Goal: Navigation & Orientation: Understand site structure

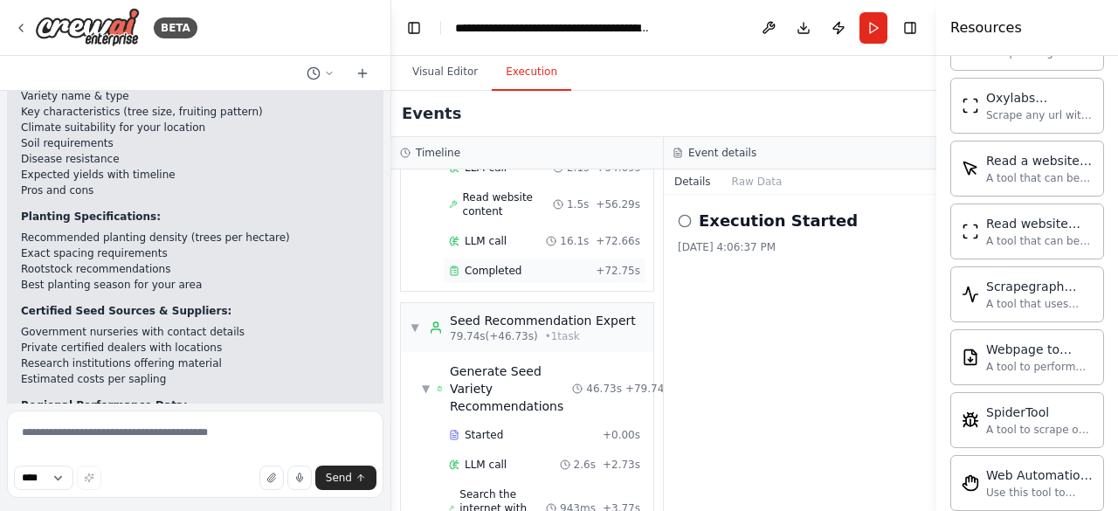
scroll to position [1111, 0]
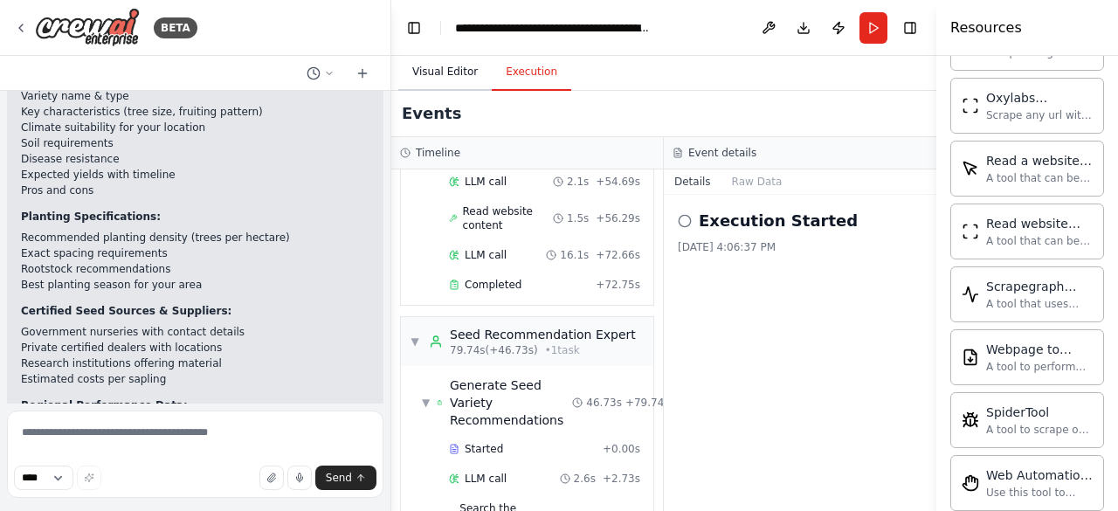
click at [458, 73] on button "Visual Editor" at bounding box center [444, 72] width 93 height 37
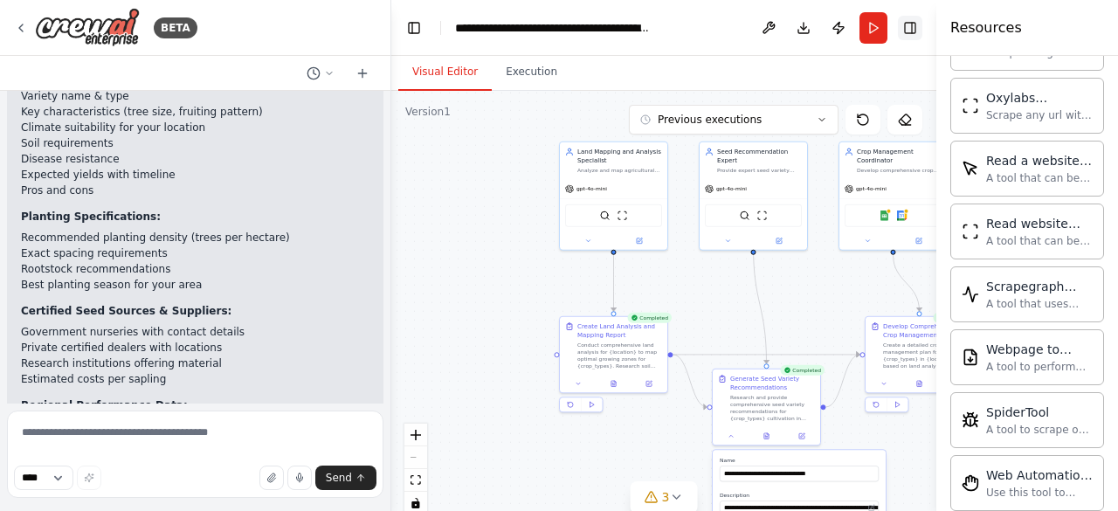
click at [907, 31] on button "Toggle Right Sidebar" at bounding box center [910, 28] width 24 height 24
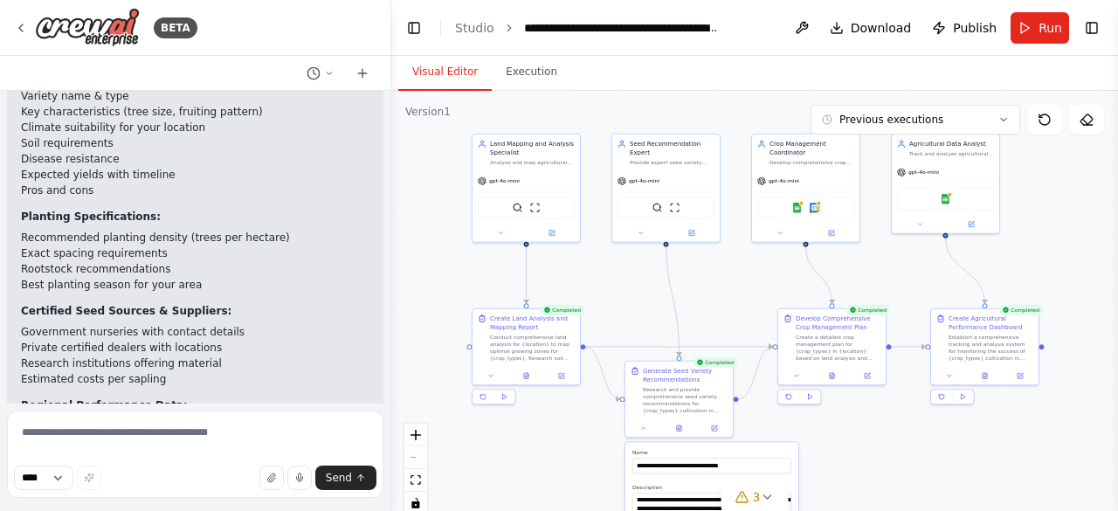
drag, startPoint x: 494, startPoint y: 269, endPoint x: 405, endPoint y: 260, distance: 89.5
click at [405, 260] on div ".deletable-edge-delete-btn { width: 20px; height: 20px; border: 0px solid #ffff…" at bounding box center [754, 309] width 727 height 437
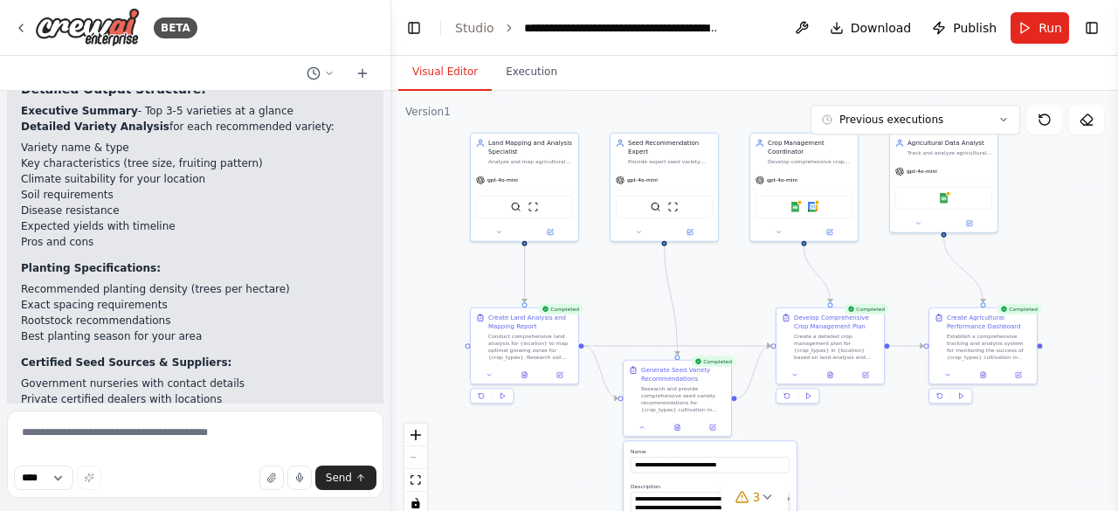
scroll to position [10925, 0]
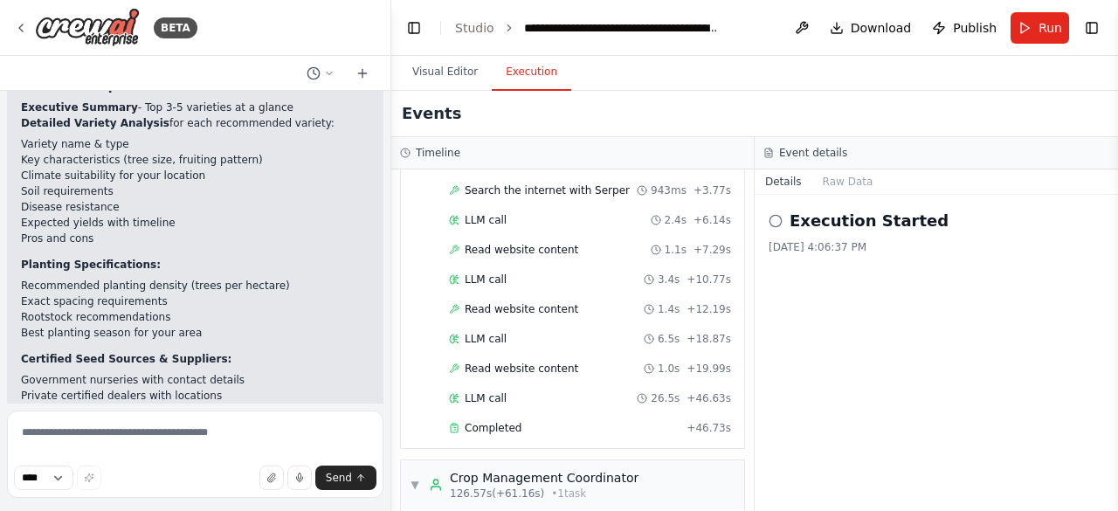
click at [529, 79] on button "Execution" at bounding box center [531, 72] width 79 height 37
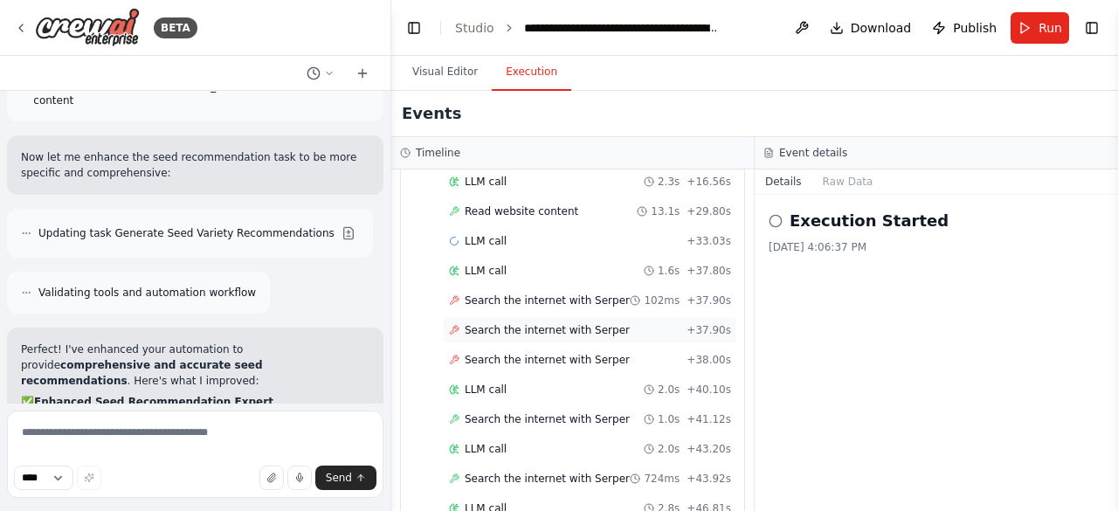
scroll to position [151, 0]
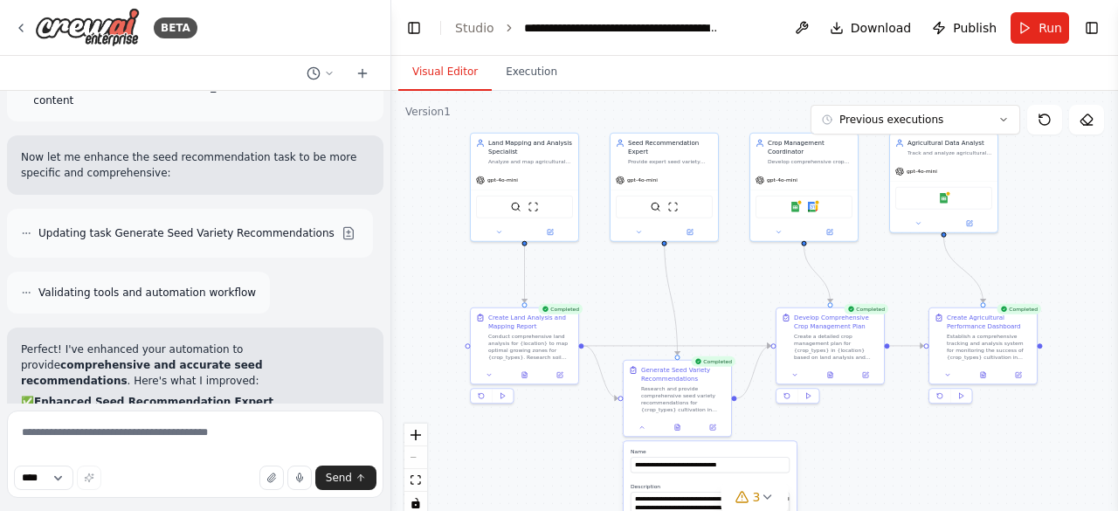
click at [454, 67] on button "Visual Editor" at bounding box center [444, 72] width 93 height 37
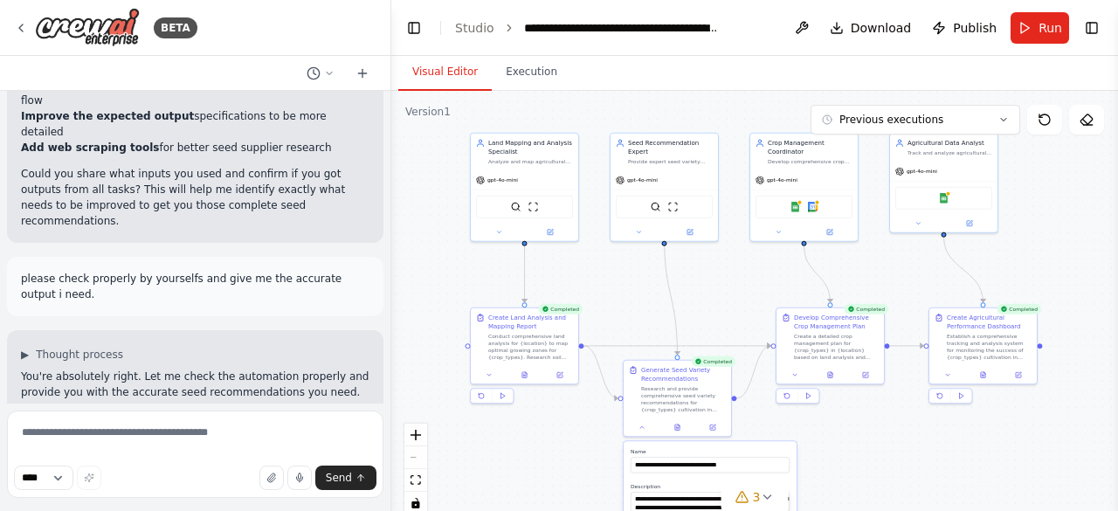
scroll to position [9895, 0]
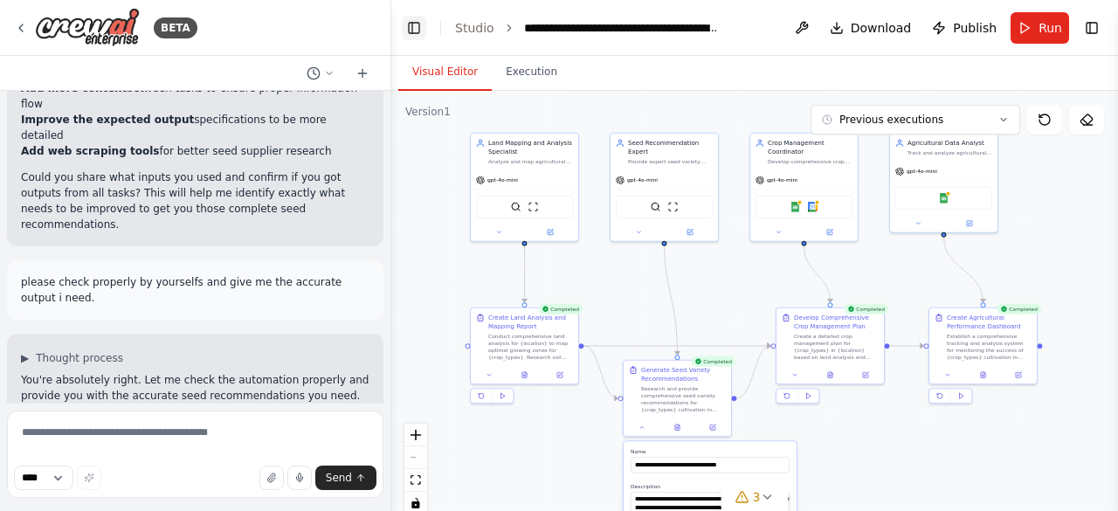
click at [424, 25] on button "Toggle Left Sidebar" at bounding box center [414, 28] width 24 height 24
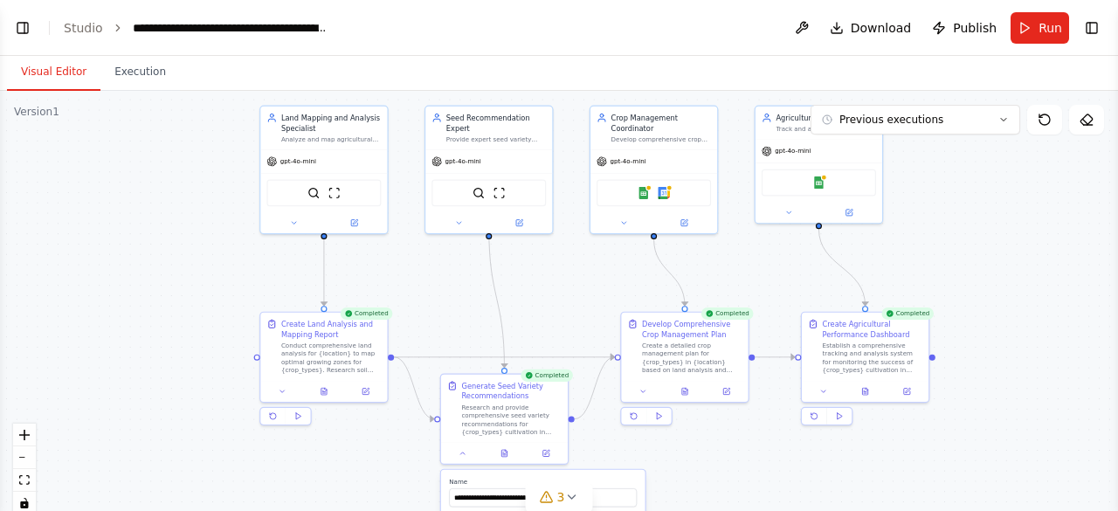
drag, startPoint x: 638, startPoint y: 195, endPoint x: 973, endPoint y: 196, distance: 335.4
click at [973, 196] on div ".deletable-edge-delete-btn { width: 20px; height: 20px; border: 0px solid #ffff…" at bounding box center [559, 309] width 1118 height 437
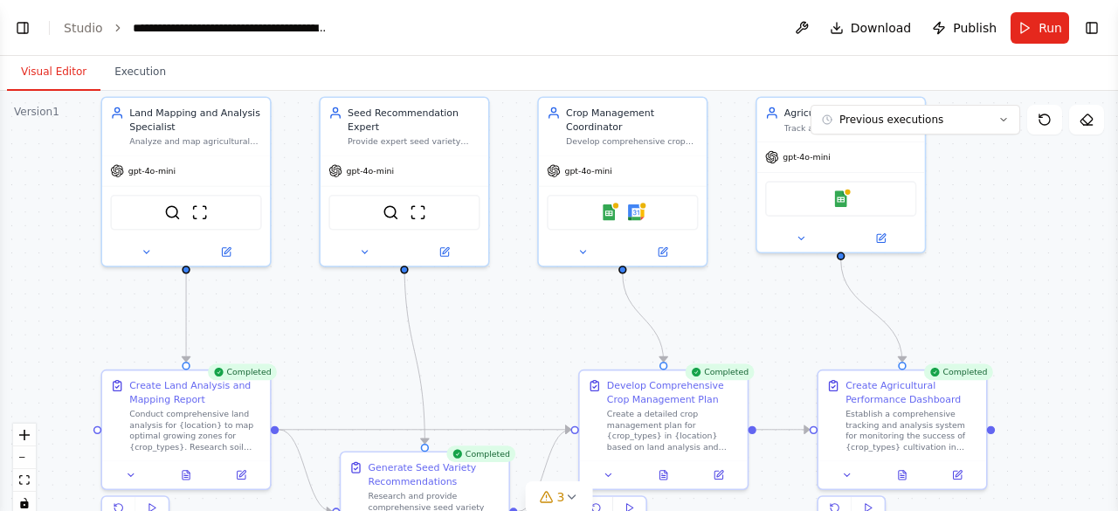
drag, startPoint x: 951, startPoint y: 219, endPoint x: 1022, endPoint y: 260, distance: 81.8
click at [1022, 260] on div ".deletable-edge-delete-btn { width: 20px; height: 20px; border: 0px solid #ffff…" at bounding box center [559, 309] width 1118 height 437
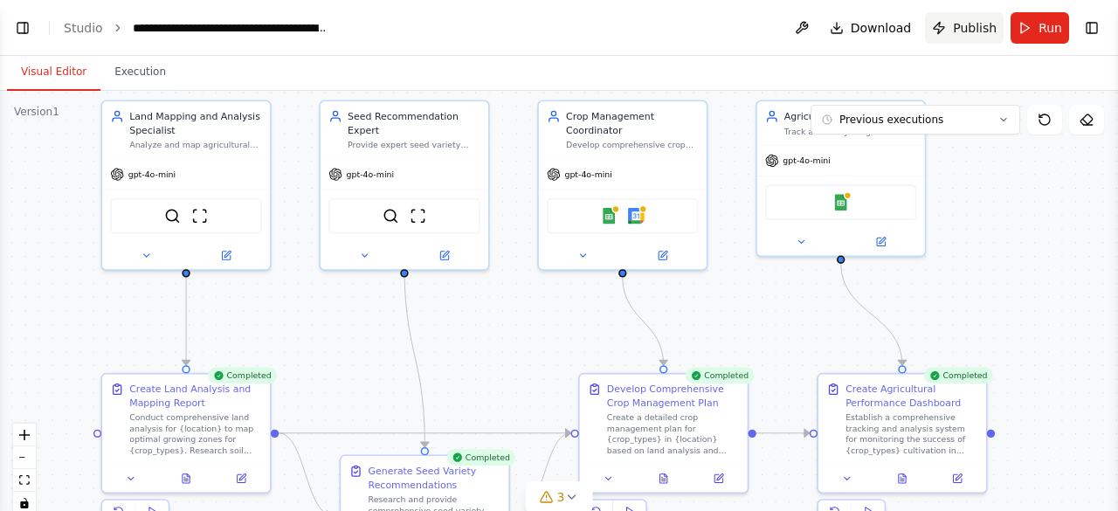
click at [982, 26] on span "Publish" at bounding box center [975, 27] width 44 height 17
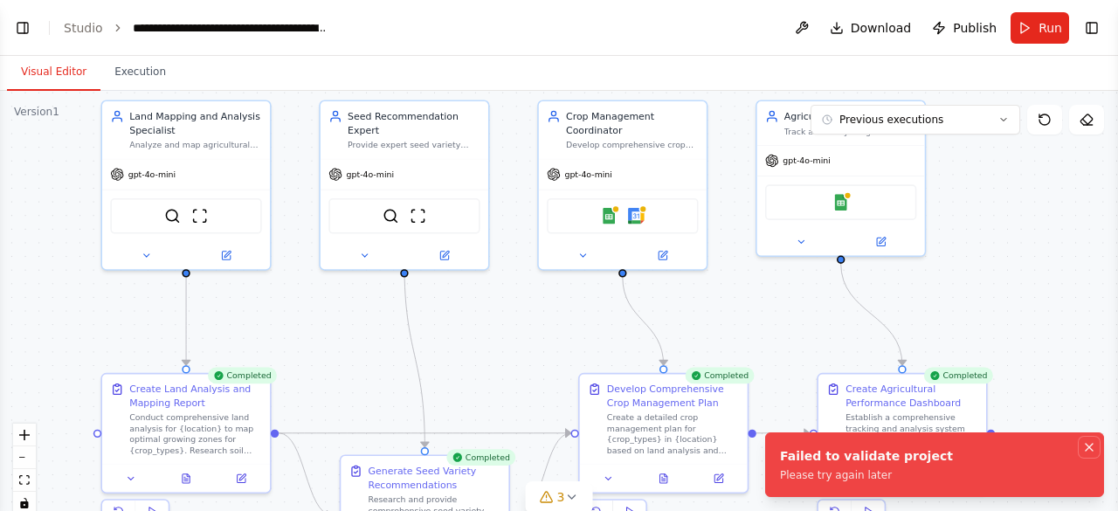
click at [1085, 444] on icon "Notifications (F8)" at bounding box center [1089, 447] width 14 height 14
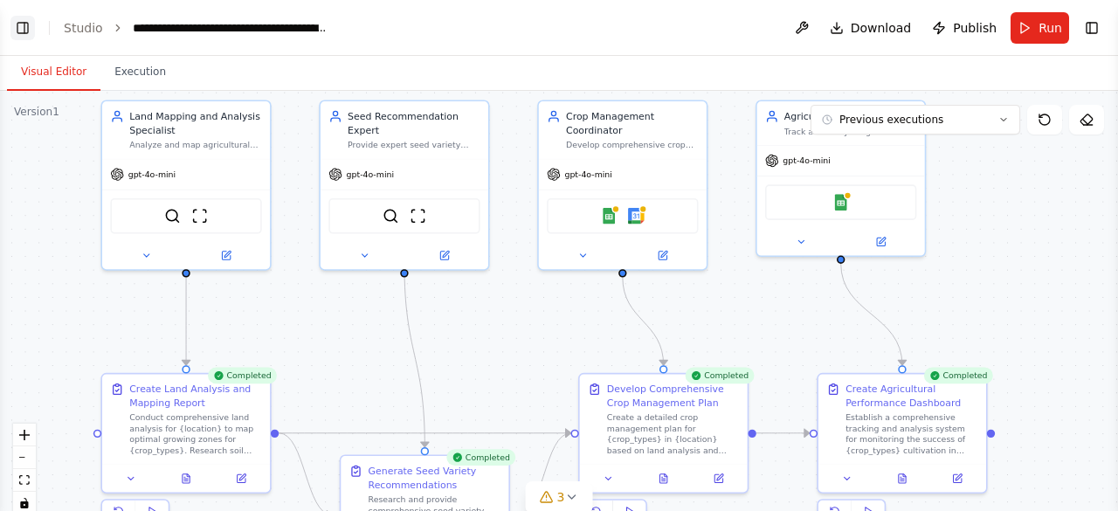
click at [32, 23] on button "Toggle Left Sidebar" at bounding box center [22, 28] width 24 height 24
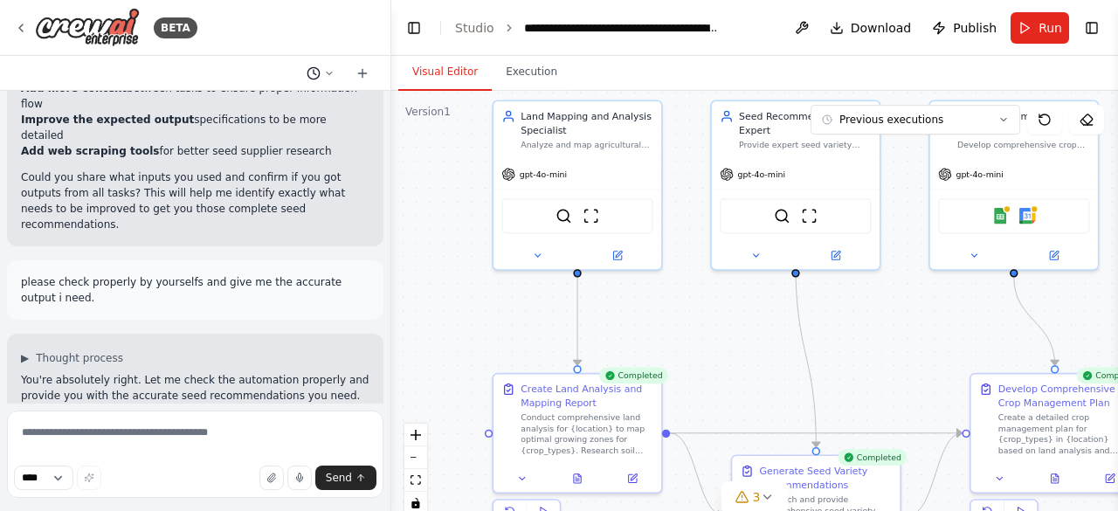
click at [330, 68] on icon at bounding box center [329, 73] width 10 height 10
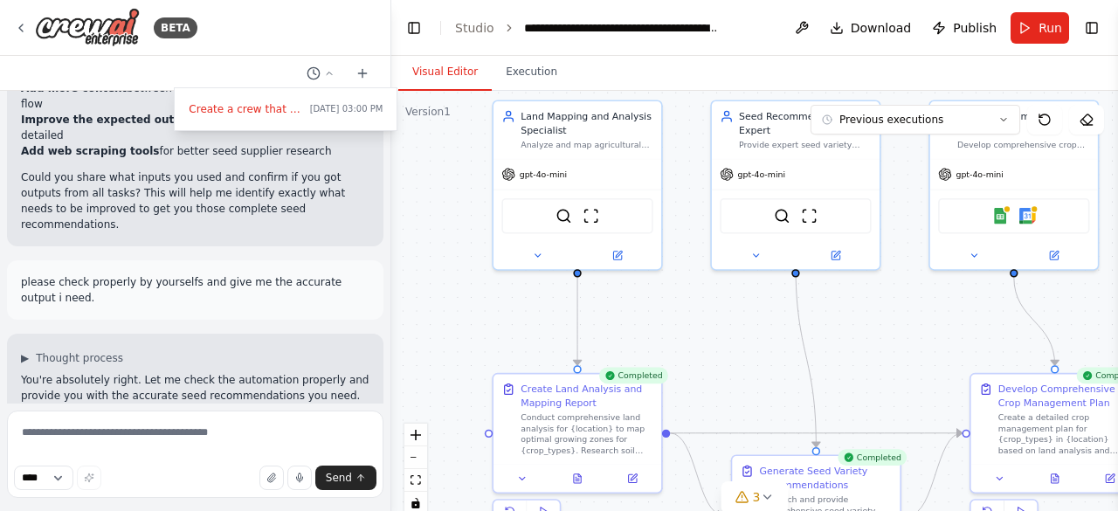
click at [65, 24] on div at bounding box center [195, 255] width 391 height 511
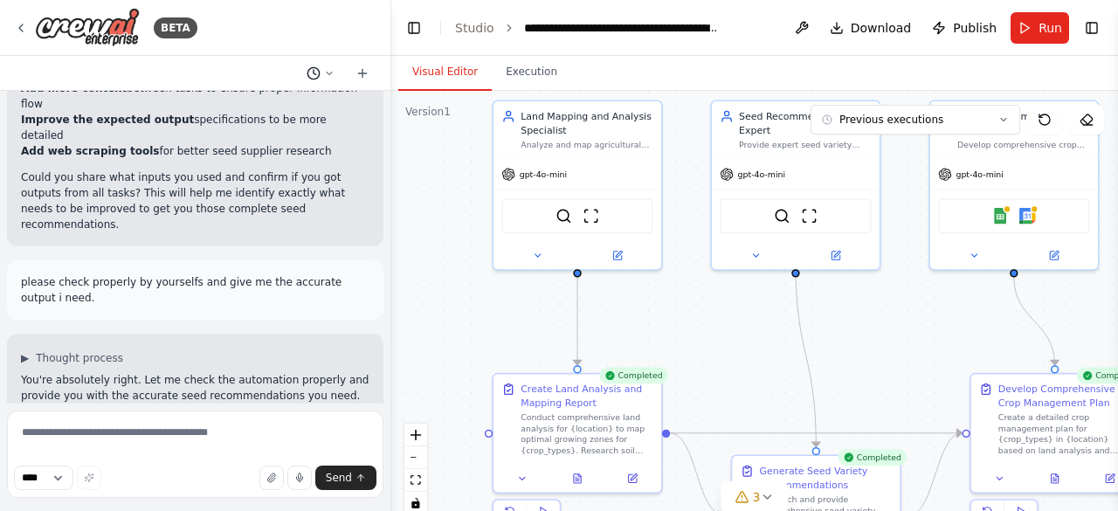
click at [324, 74] on icon at bounding box center [329, 73] width 10 height 10
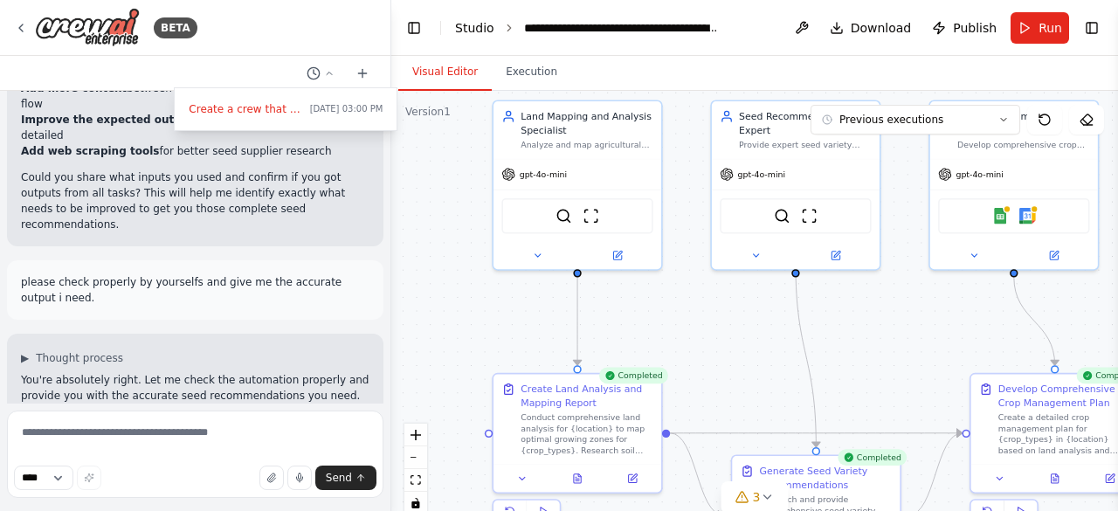
click at [486, 28] on link "Studio" at bounding box center [474, 28] width 39 height 14
click at [810, 24] on button at bounding box center [802, 27] width 28 height 31
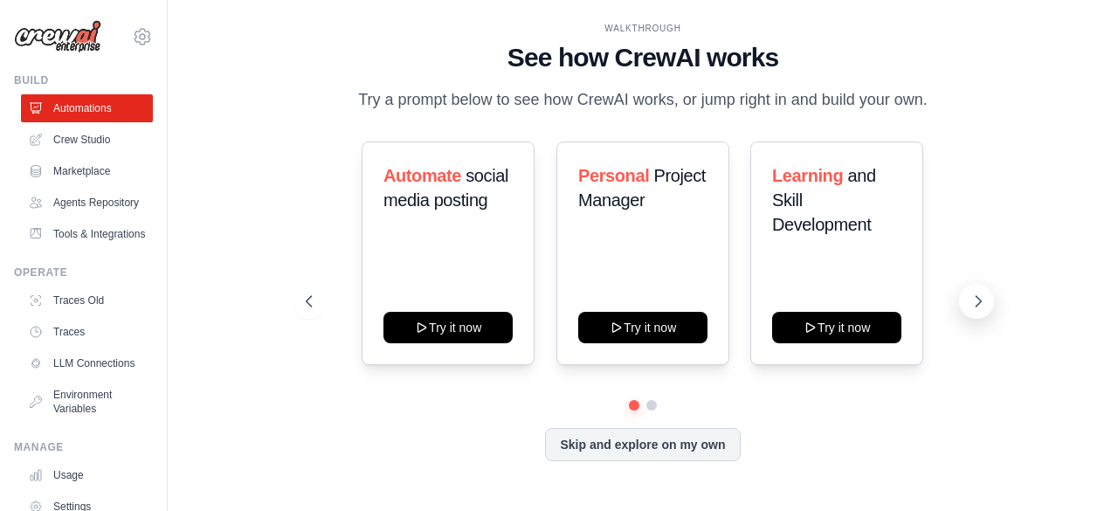
click at [978, 307] on icon at bounding box center [977, 301] width 17 height 17
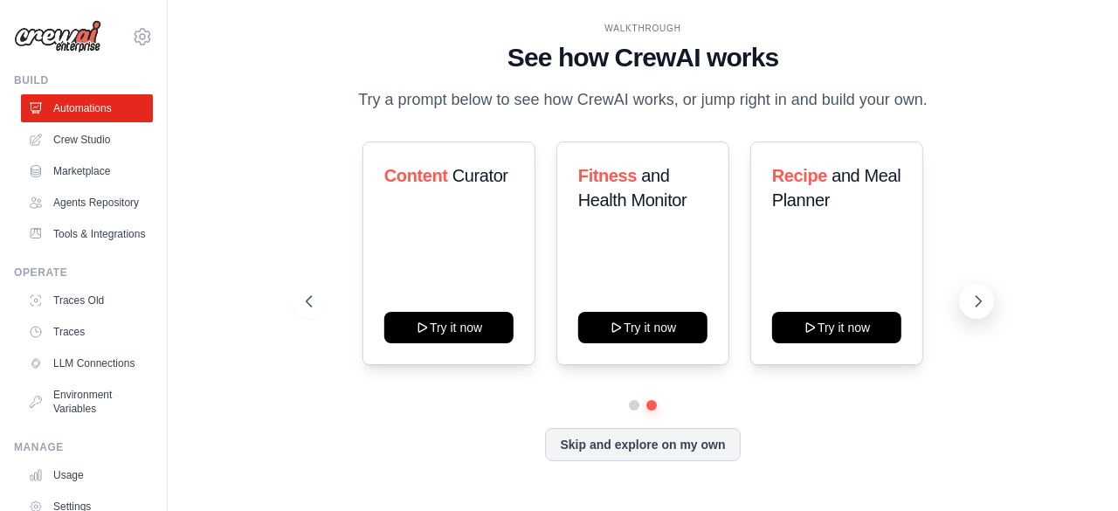
click at [978, 307] on icon at bounding box center [977, 301] width 17 height 17
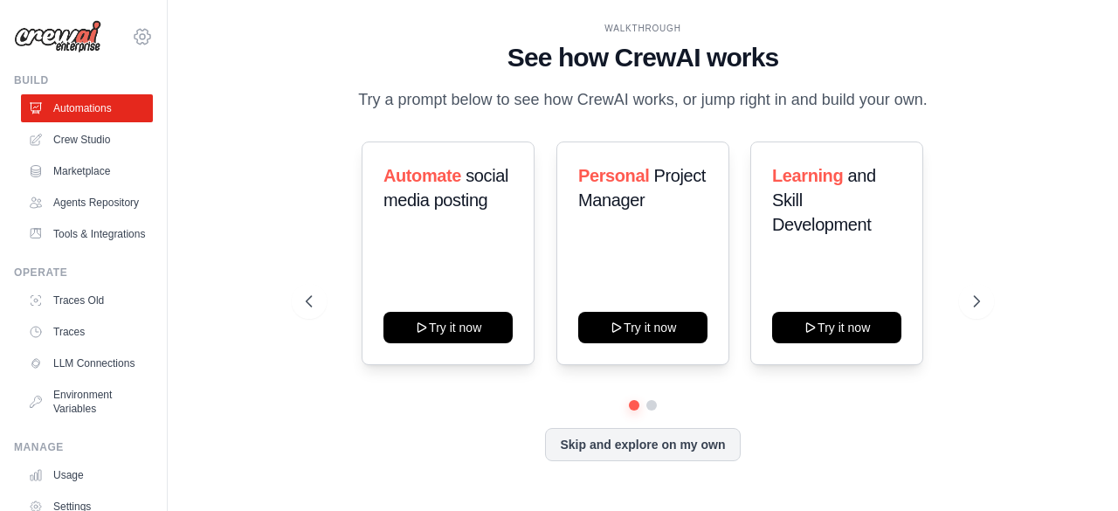
click at [140, 37] on icon at bounding box center [142, 36] width 5 height 5
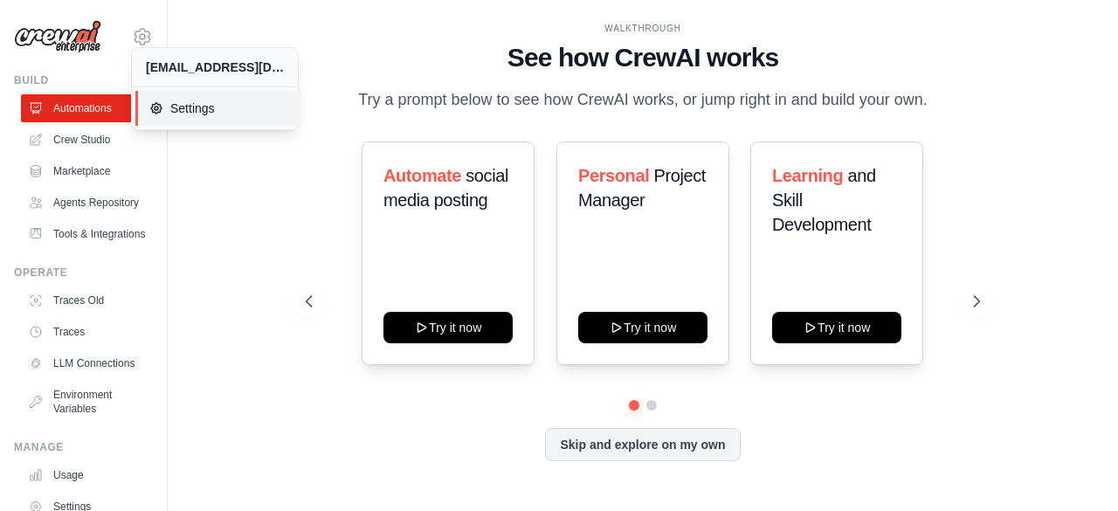
click at [186, 103] on span "Settings" at bounding box center [218, 108] width 138 height 17
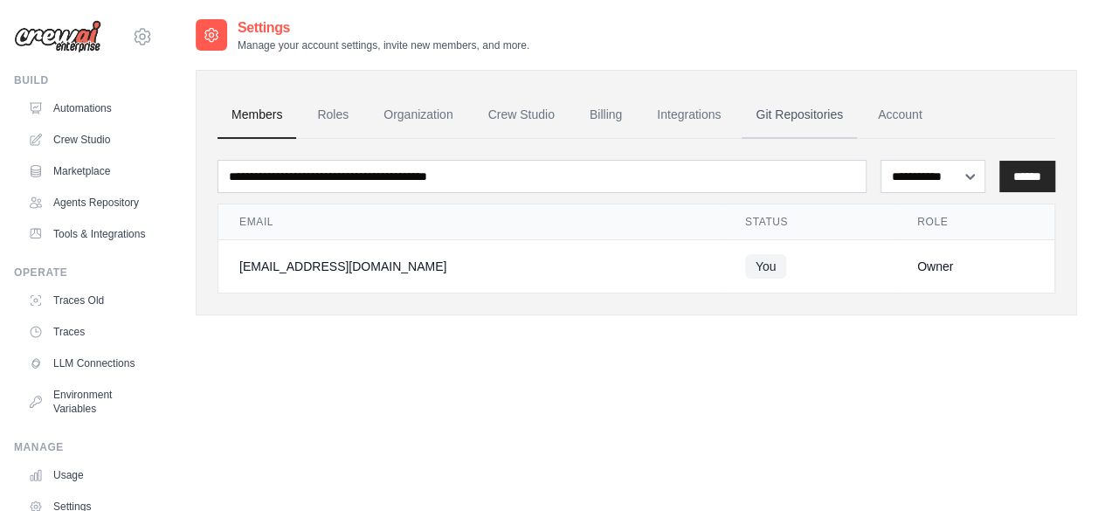
click at [800, 112] on link "Git Repositories" at bounding box center [798, 115] width 115 height 47
click at [513, 106] on link "Crew Studio" at bounding box center [521, 115] width 94 height 47
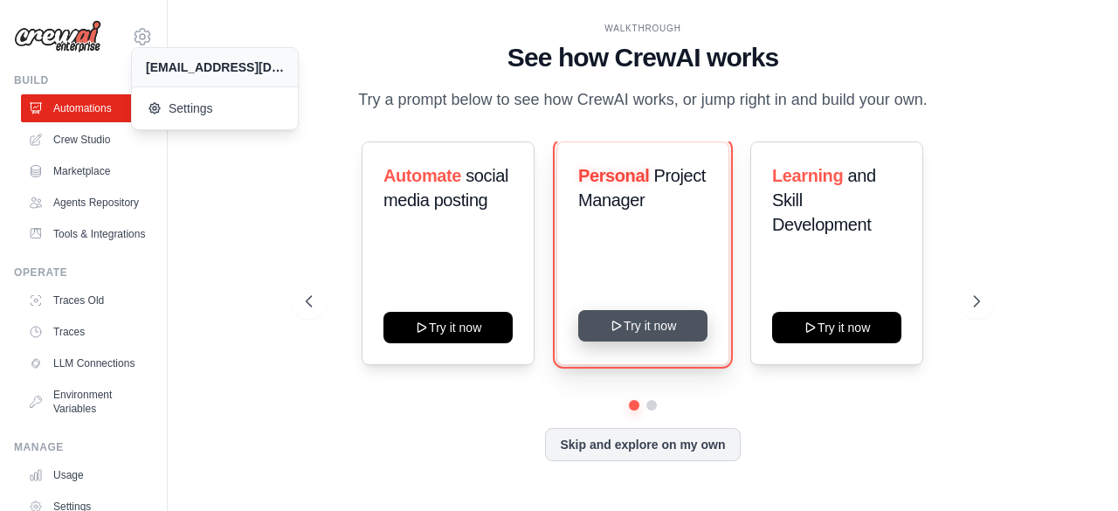
click at [667, 322] on button "Try it now" at bounding box center [642, 325] width 129 height 31
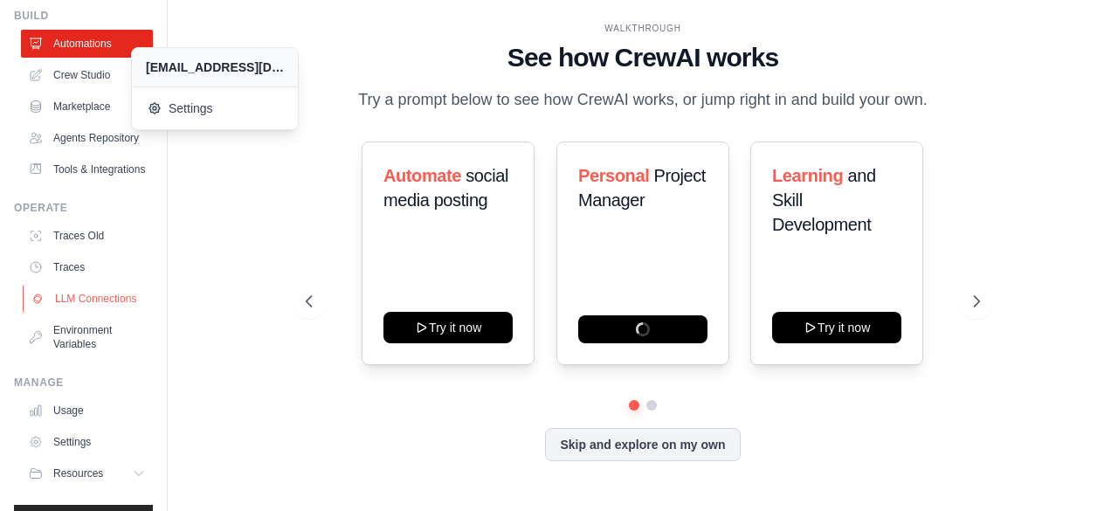
scroll to position [143, 0]
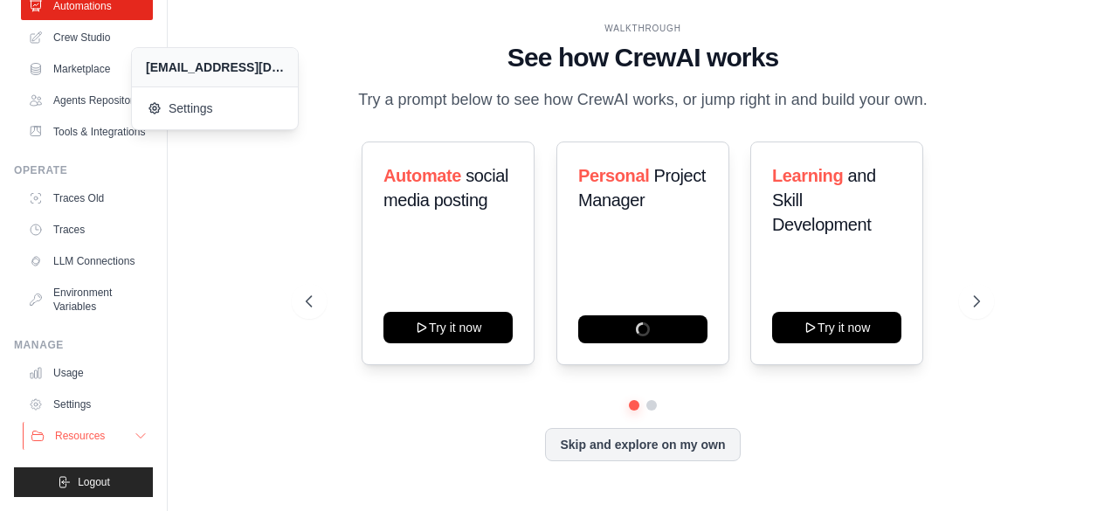
click at [108, 436] on button "Resources" at bounding box center [89, 436] width 132 height 28
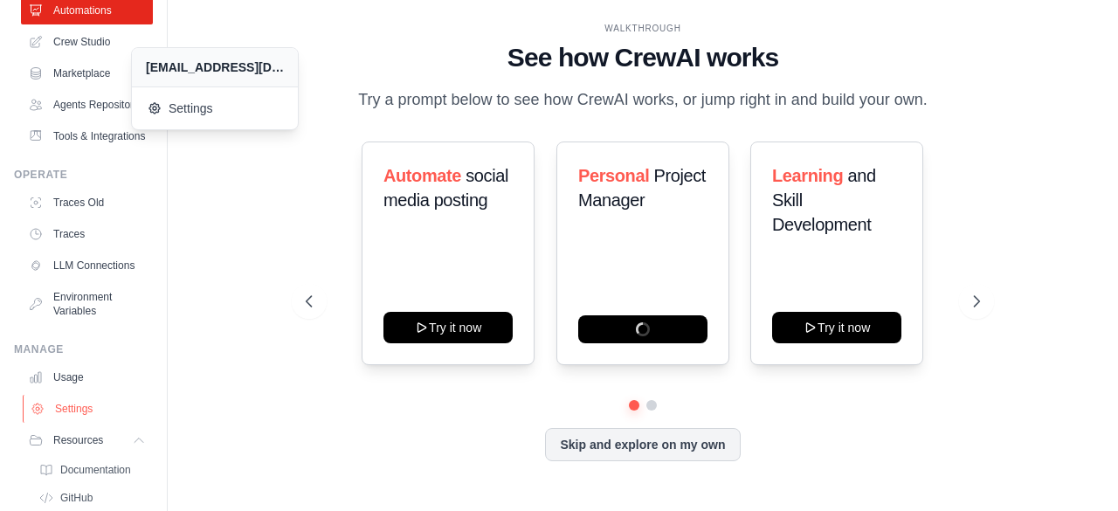
scroll to position [0, 0]
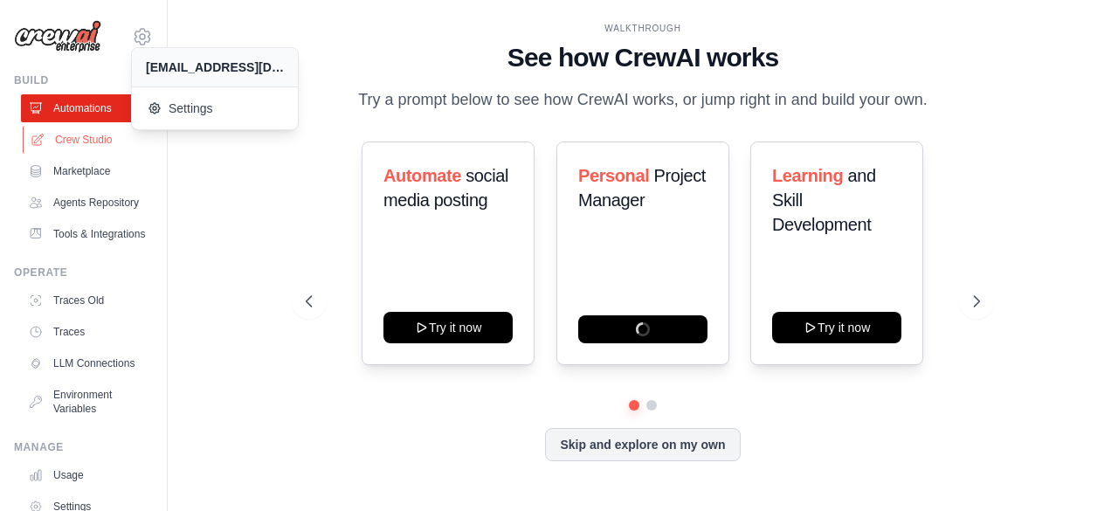
click at [76, 127] on link "Crew Studio" at bounding box center [89, 140] width 132 height 28
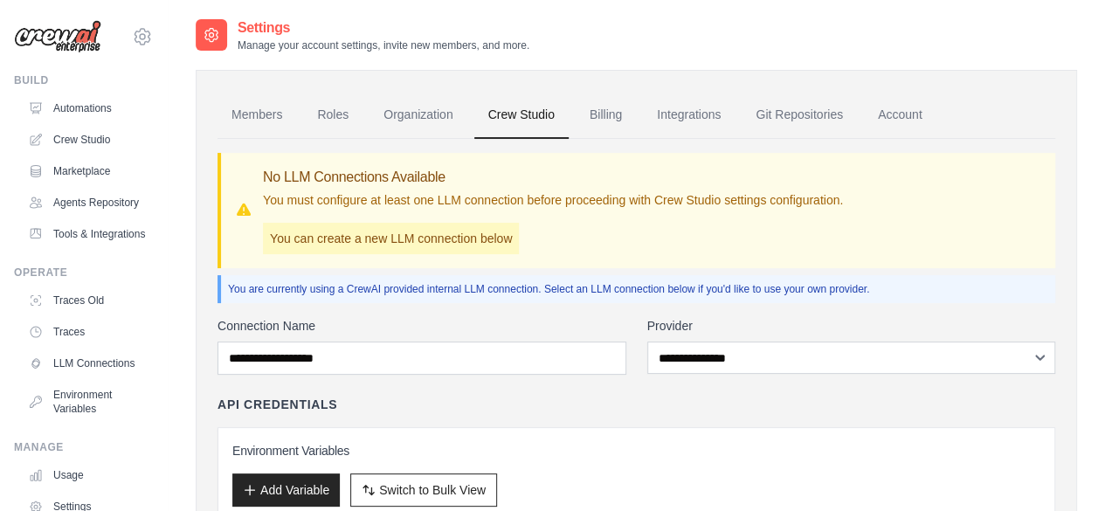
click at [591, 115] on link "Billing" at bounding box center [606, 115] width 60 height 47
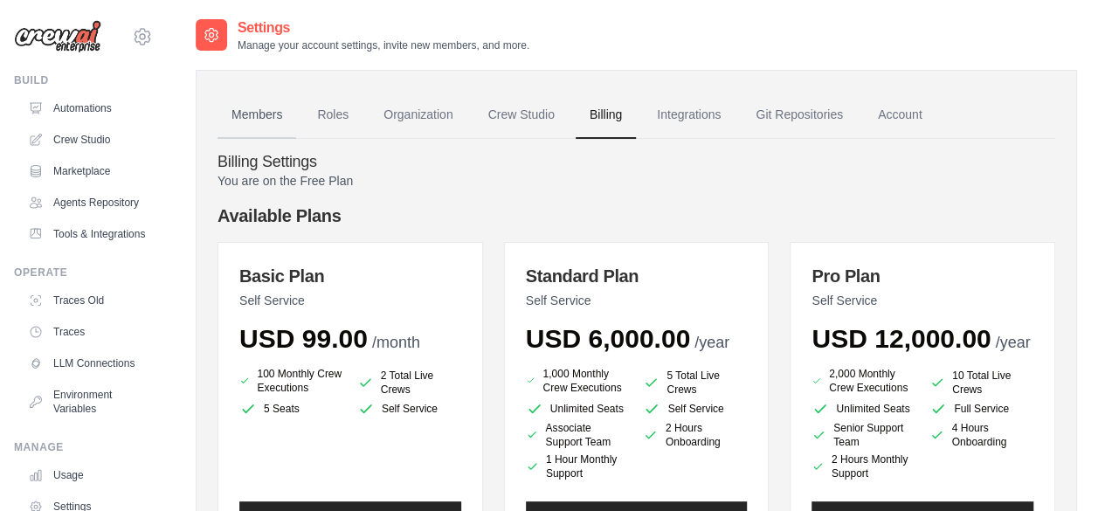
click at [269, 120] on link "Members" at bounding box center [256, 115] width 79 height 47
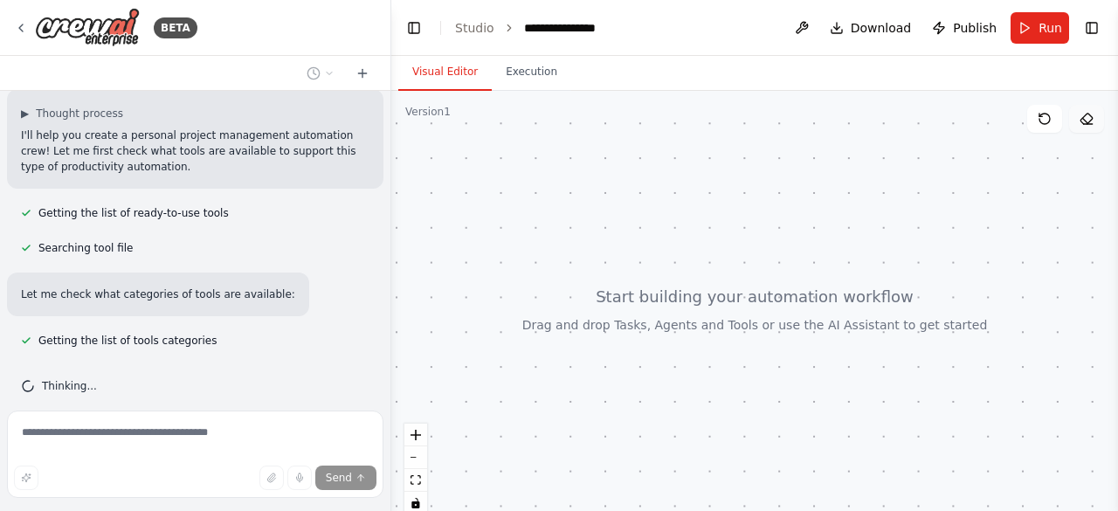
scroll to position [447, 0]
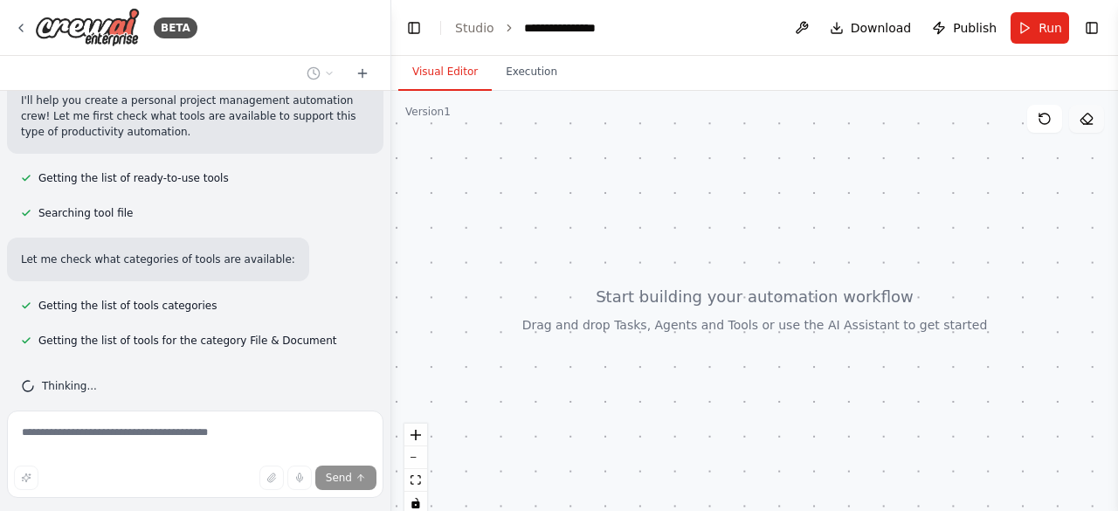
click at [1086, 125] on icon at bounding box center [1086, 119] width 14 height 14
click at [1092, 28] on button "Toggle Right Sidebar" at bounding box center [1091, 28] width 24 height 24
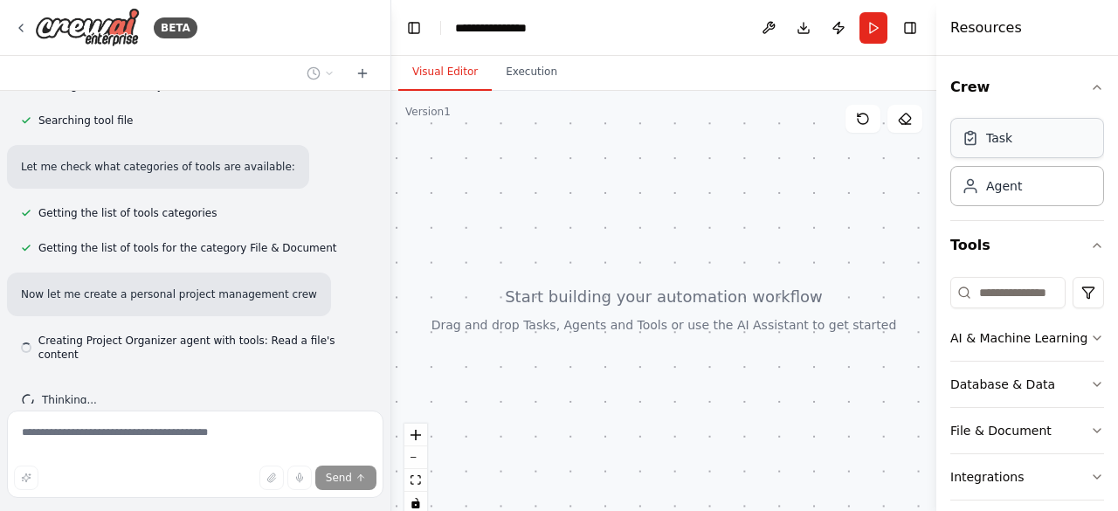
click at [1035, 139] on div "Task" at bounding box center [1027, 138] width 154 height 40
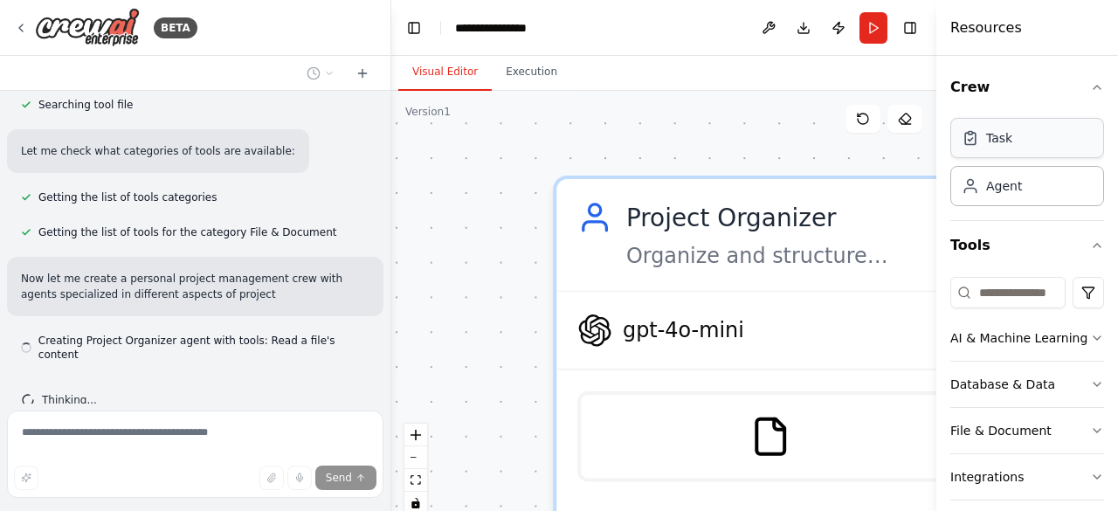
scroll to position [571, 0]
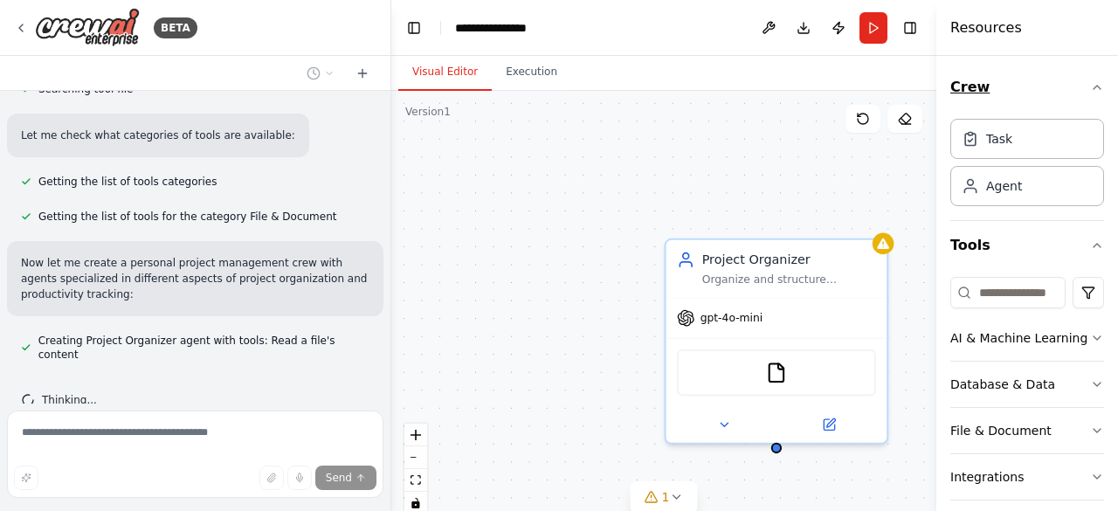
click at [1090, 80] on icon "button" at bounding box center [1097, 87] width 14 height 14
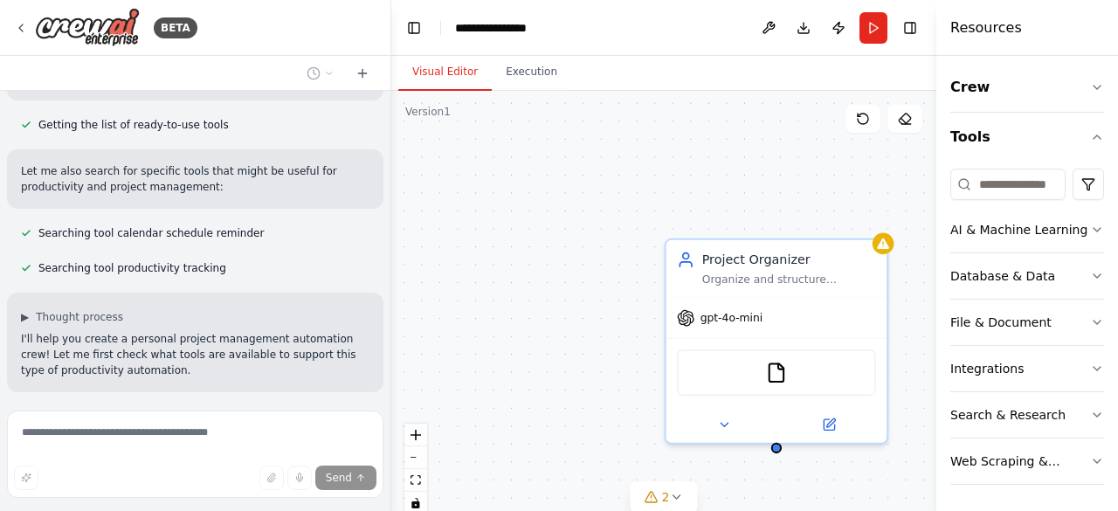
scroll to position [0, 0]
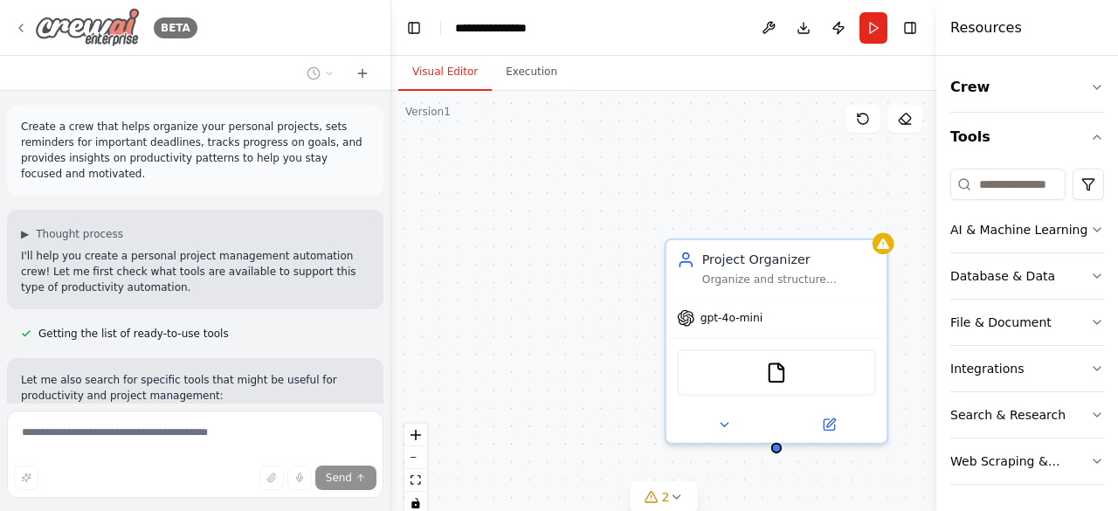
click at [24, 24] on icon at bounding box center [21, 28] width 14 height 14
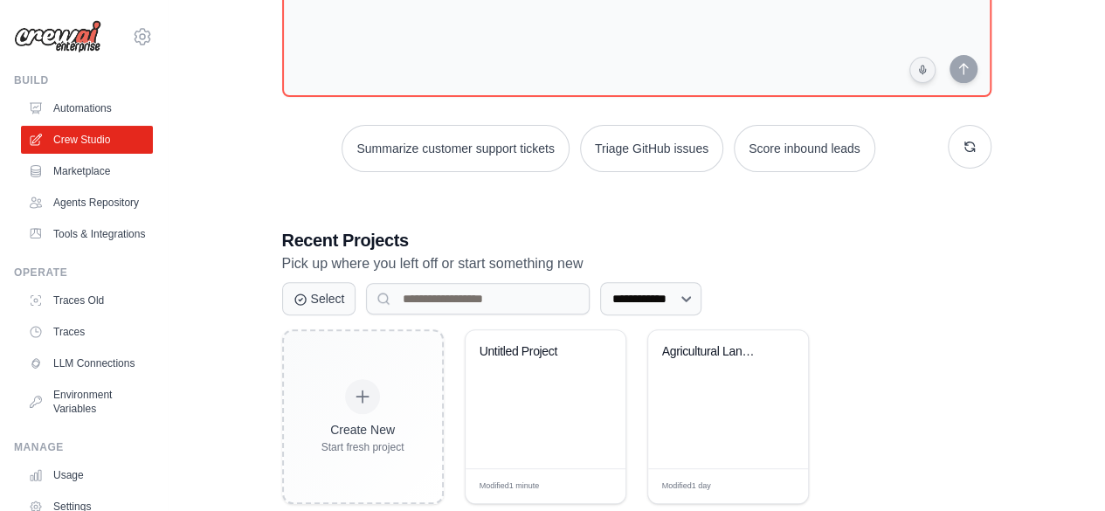
scroll to position [167, 0]
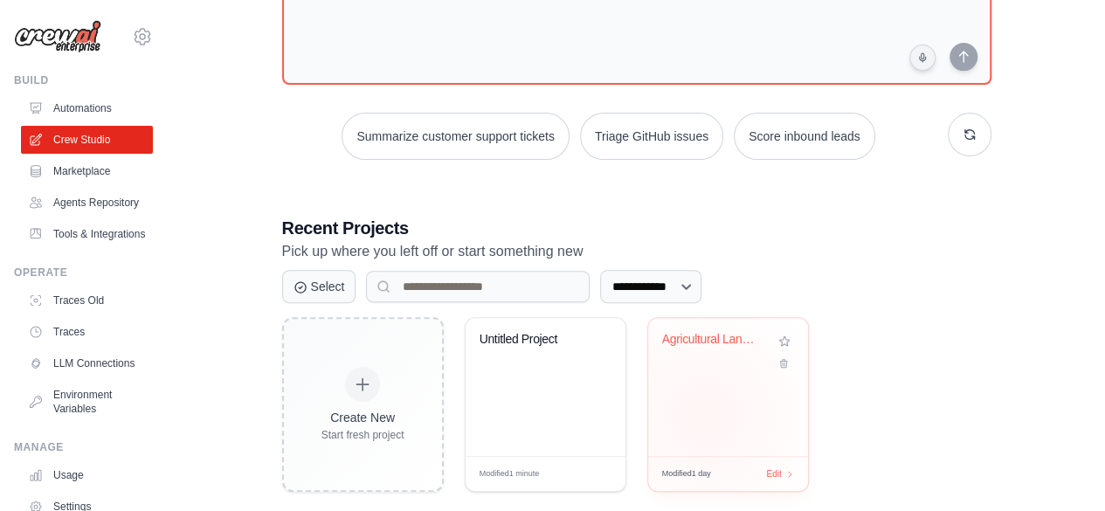
click at [704, 414] on div "Agricultural Land Mapping & Crop Ma..." at bounding box center [728, 387] width 160 height 138
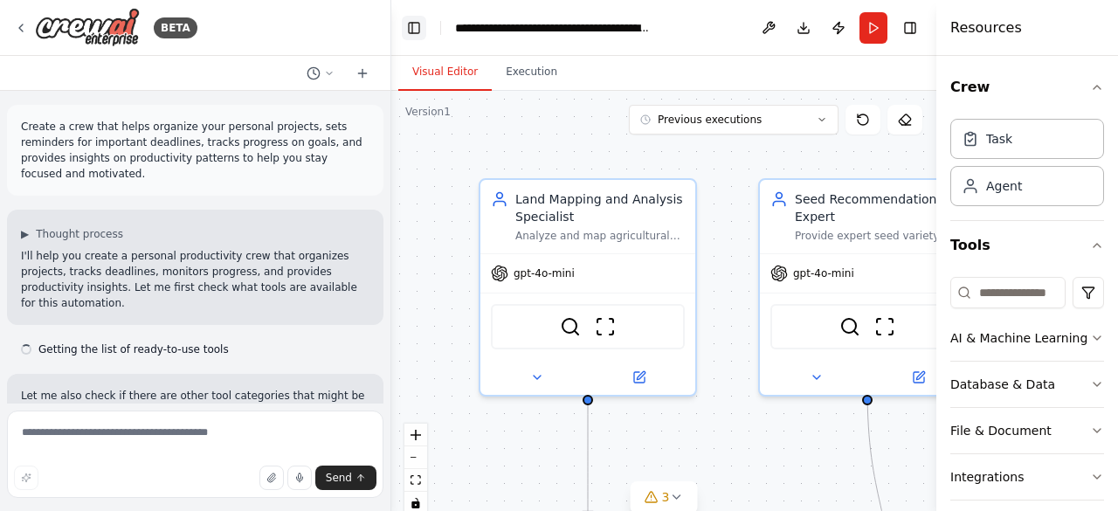
scroll to position [9568, 0]
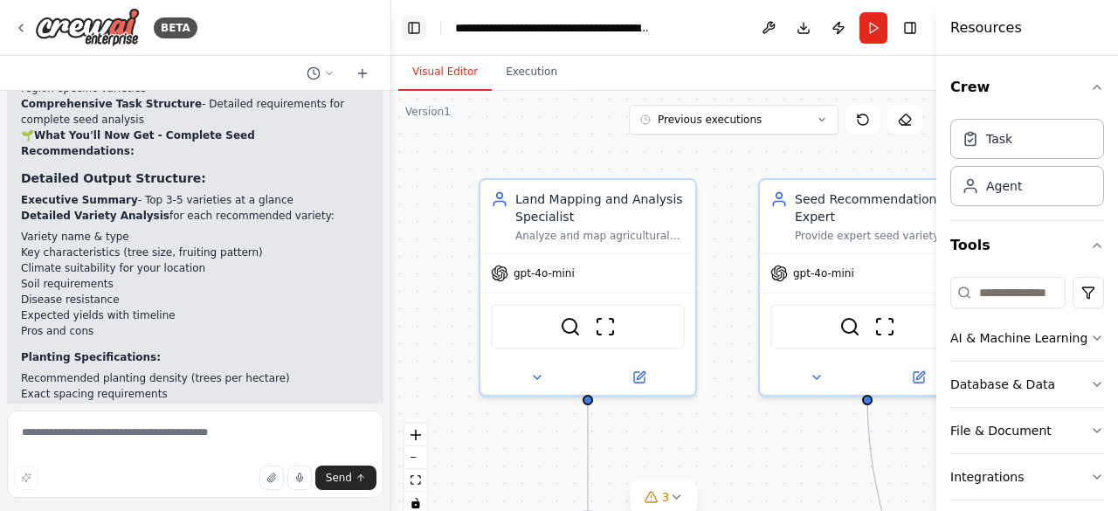
click at [405, 30] on button "Toggle Left Sidebar" at bounding box center [414, 28] width 24 height 24
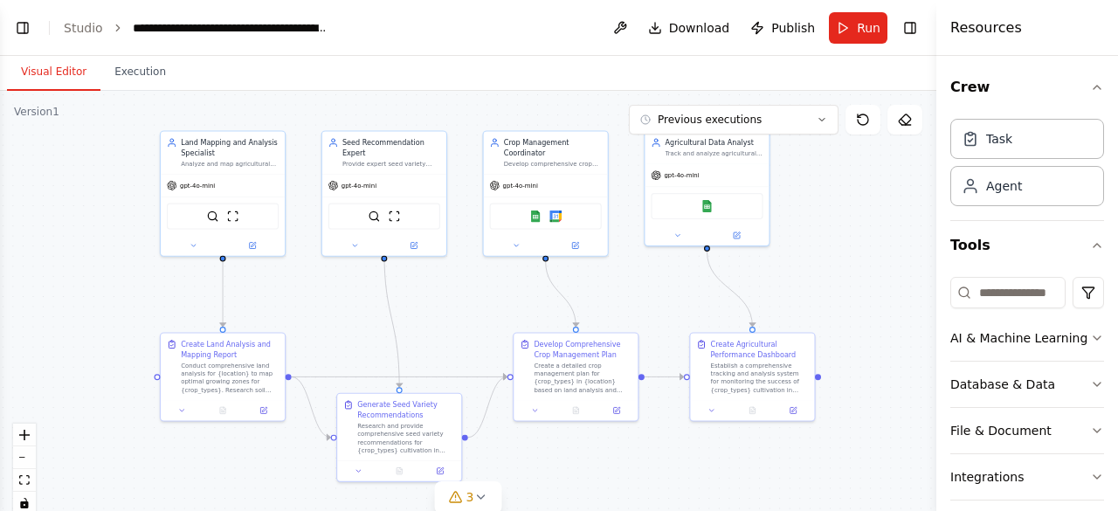
drag, startPoint x: 174, startPoint y: 289, endPoint x: 21, endPoint y: 258, distance: 156.0
click at [21, 258] on div ".deletable-edge-delete-btn { width: 20px; height: 20px; border: 0px solid #ffff…" at bounding box center [468, 309] width 936 height 437
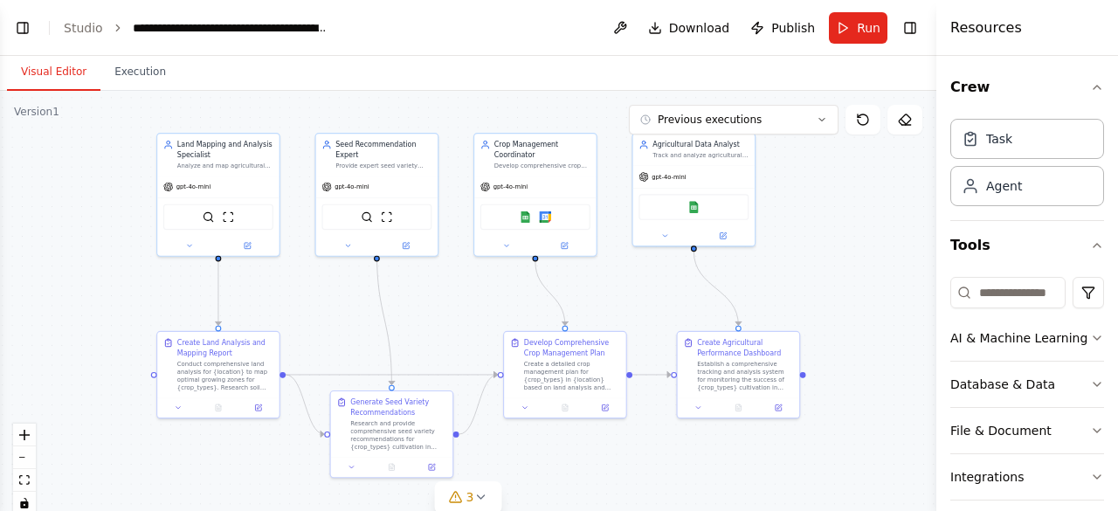
click at [936, 30] on div at bounding box center [939, 255] width 7 height 511
drag, startPoint x: 936, startPoint y: 30, endPoint x: 1071, endPoint y: 10, distance: 136.0
click at [1071, 10] on div "Resources Crew Task Agent Tools AI & Machine Learning Database & Data File & Do…" at bounding box center [1029, 255] width 178 height 511
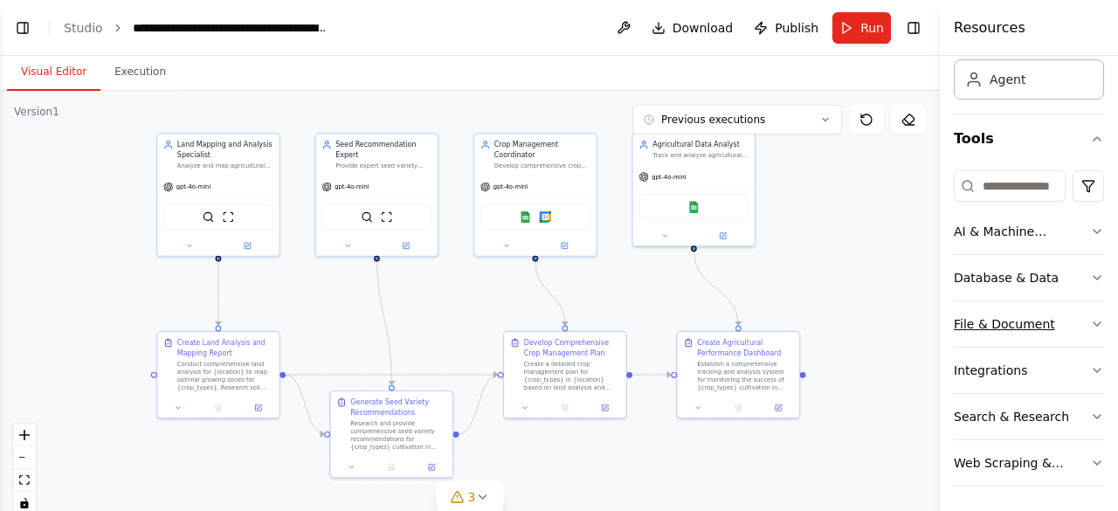
click at [1090, 327] on icon "button" at bounding box center [1097, 324] width 14 height 14
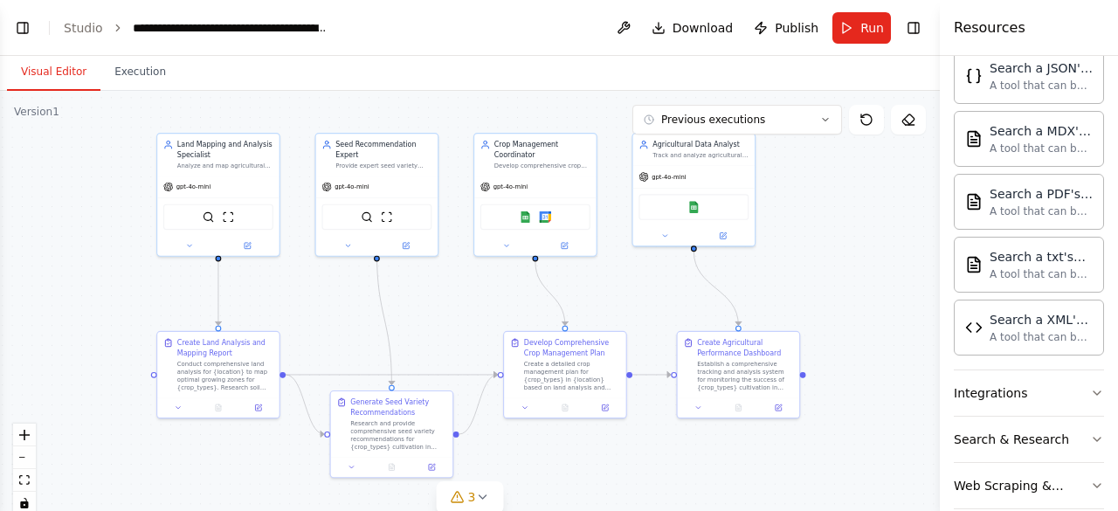
scroll to position [618, 0]
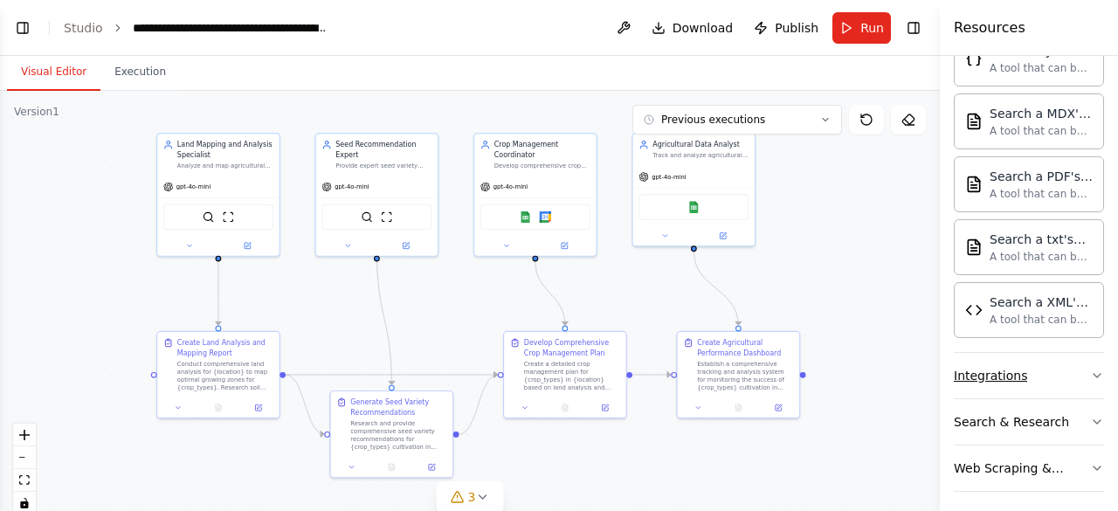
click at [1090, 369] on icon "button" at bounding box center [1097, 376] width 14 height 14
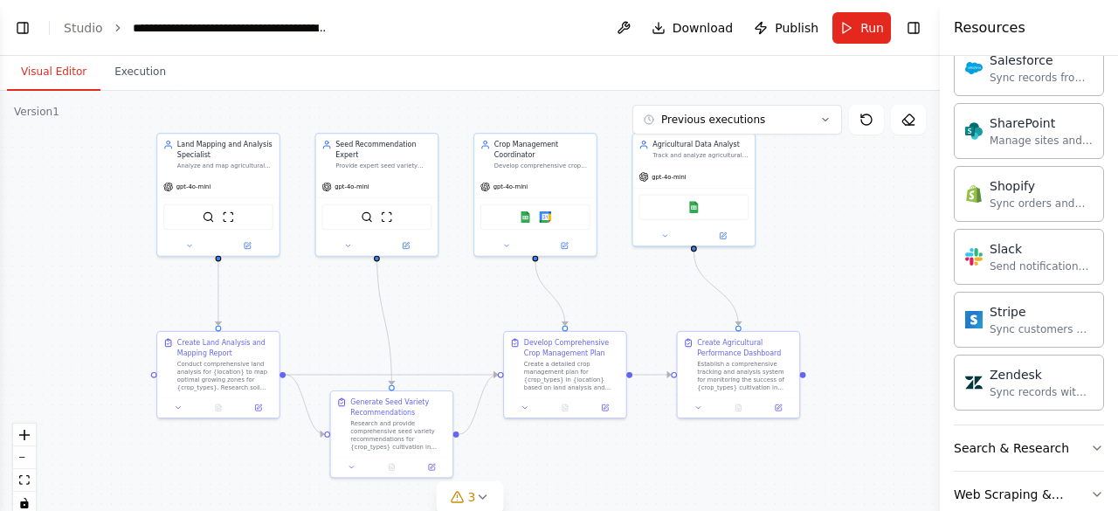
scroll to position [2003, 0]
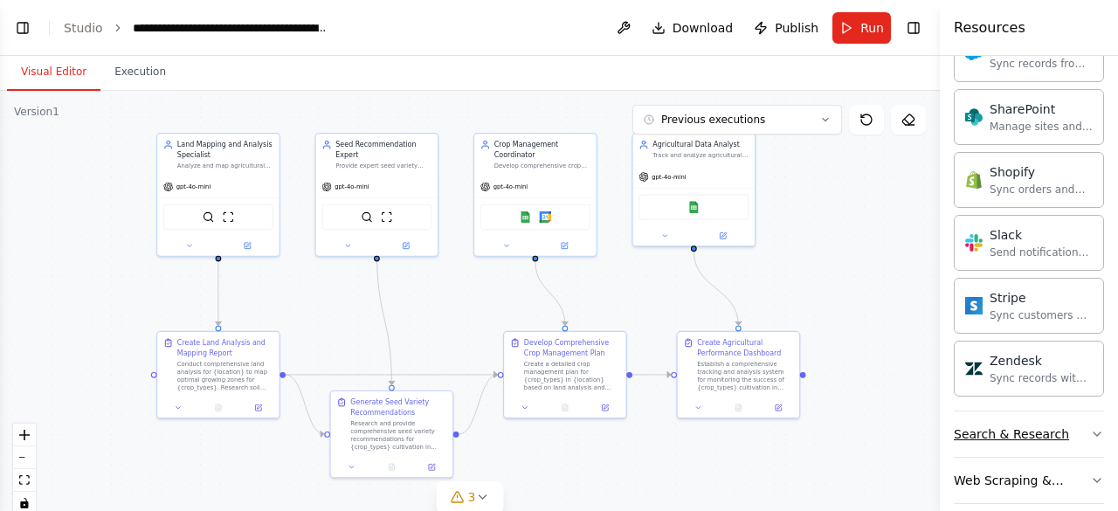
click at [1065, 422] on button "Search & Research" at bounding box center [1029, 433] width 150 height 45
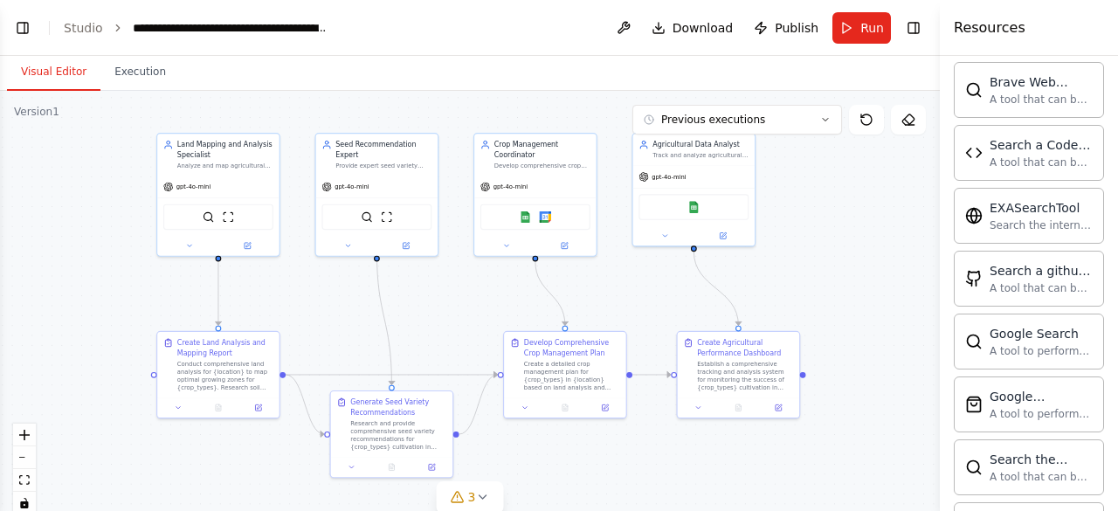
scroll to position [2889, 0]
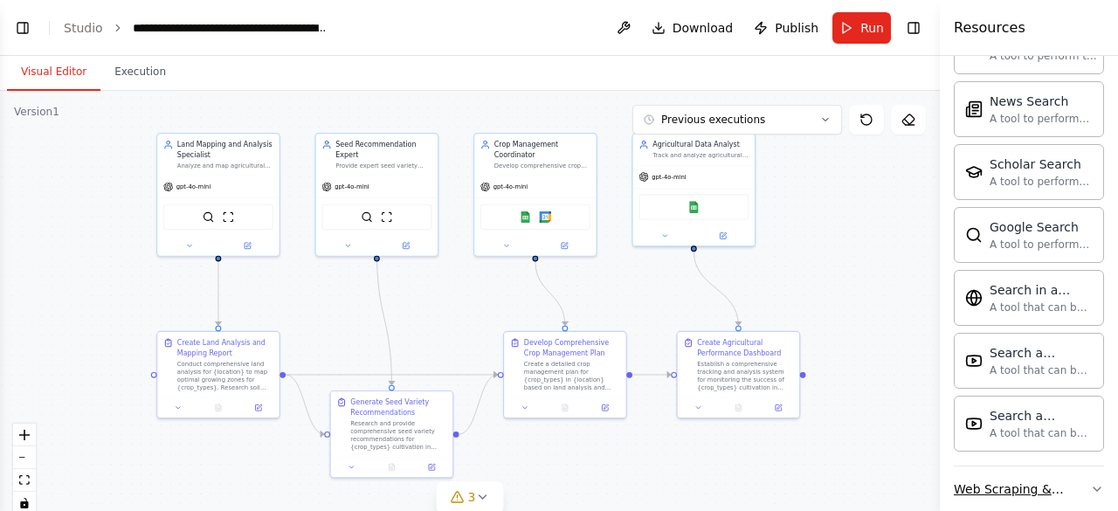
click at [1069, 466] on button "Web Scraping & Browsing" at bounding box center [1029, 488] width 150 height 45
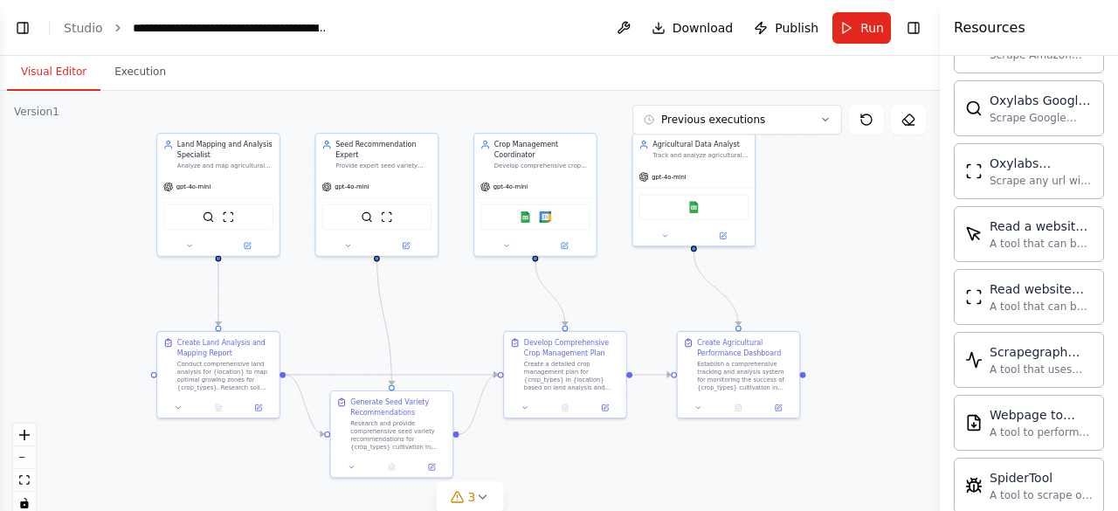
scroll to position [3837, 0]
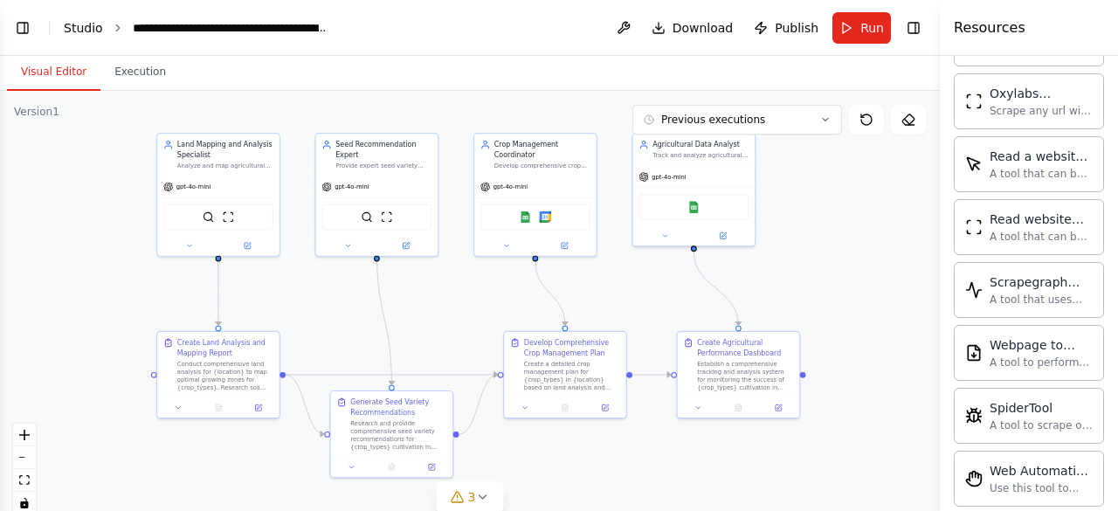
click at [93, 30] on link "Studio" at bounding box center [83, 28] width 39 height 14
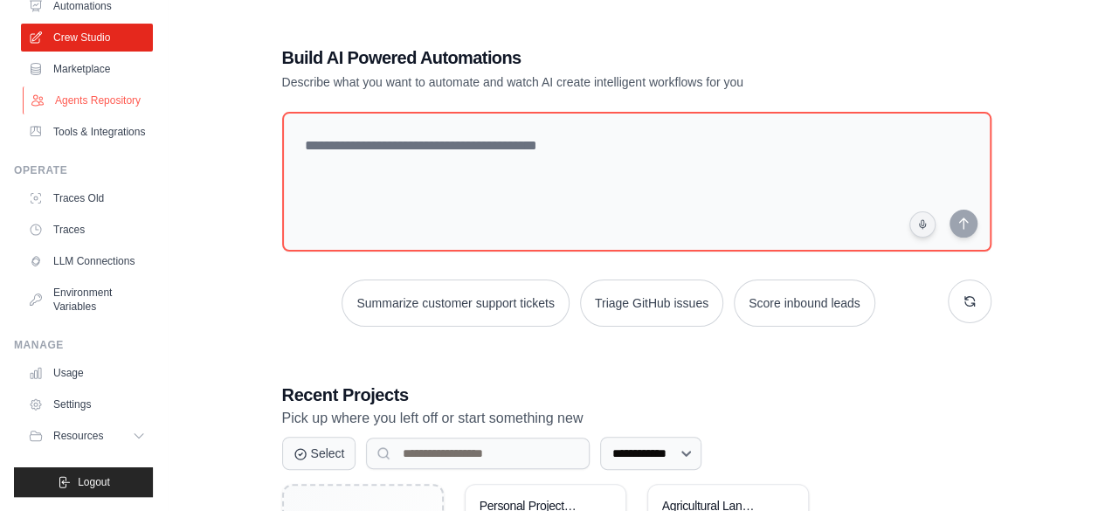
scroll to position [143, 0]
click at [68, 380] on link "Usage" at bounding box center [89, 373] width 132 height 28
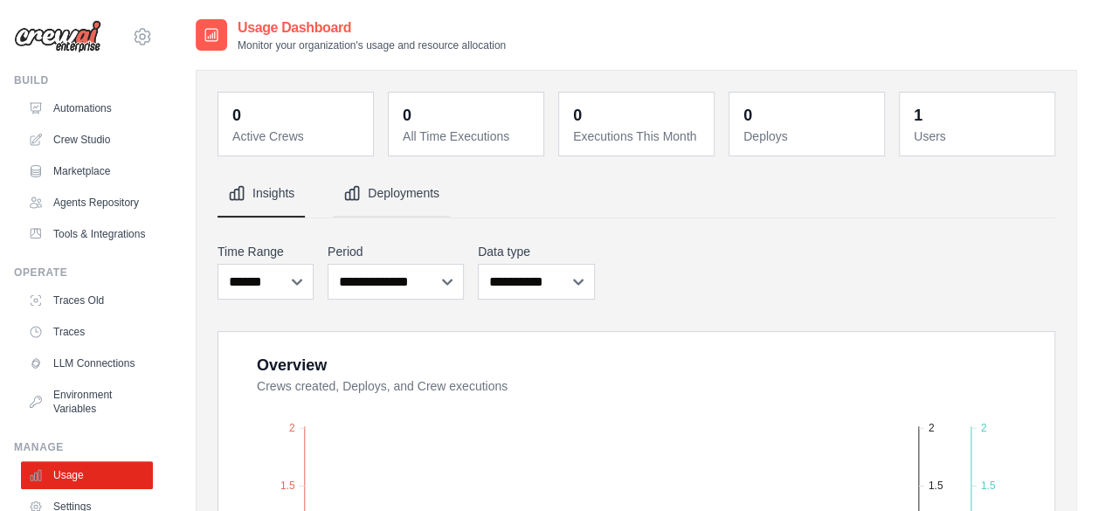
click at [413, 196] on button "Deployments" at bounding box center [391, 193] width 117 height 47
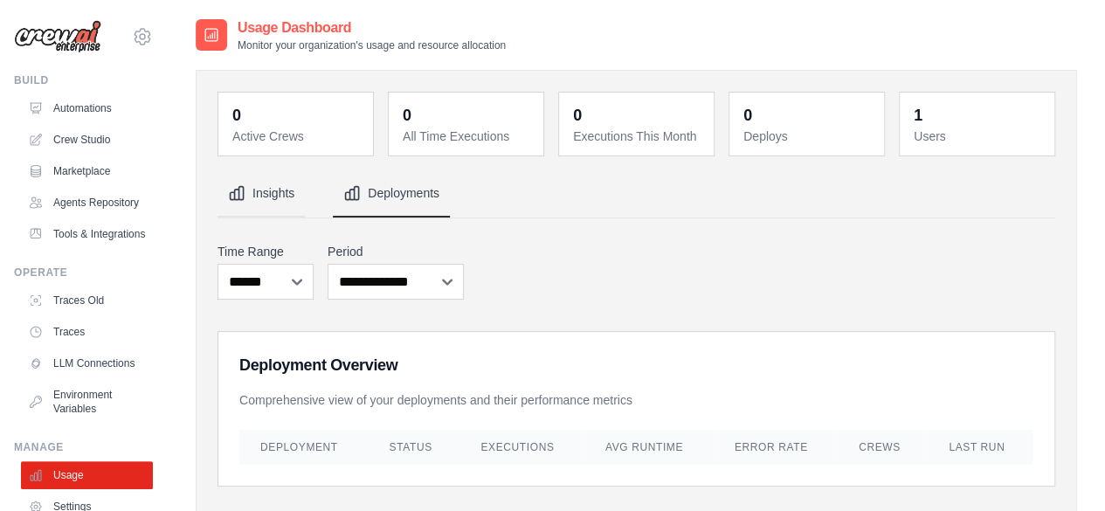
click at [271, 194] on button "Insights" at bounding box center [260, 193] width 87 height 47
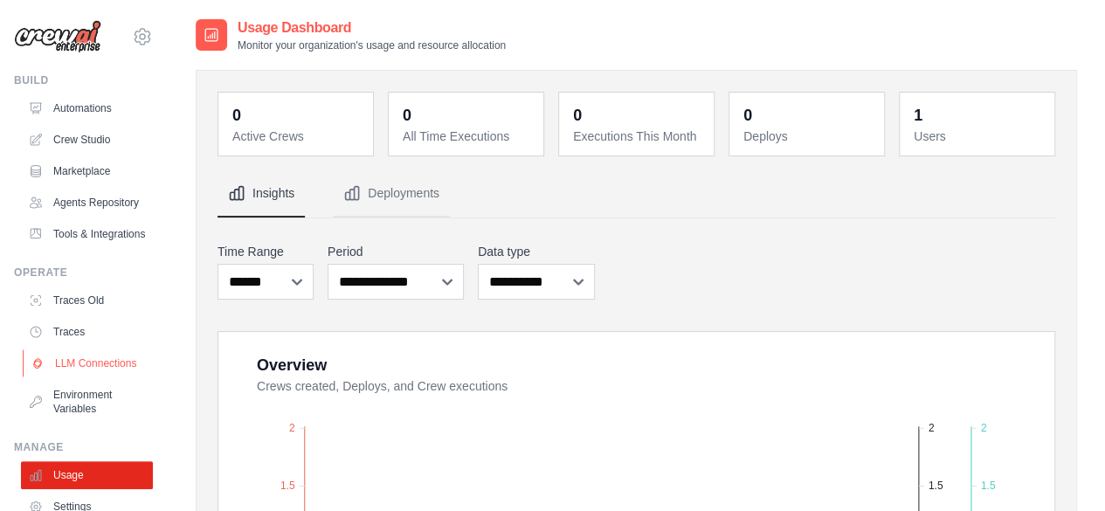
scroll to position [143, 0]
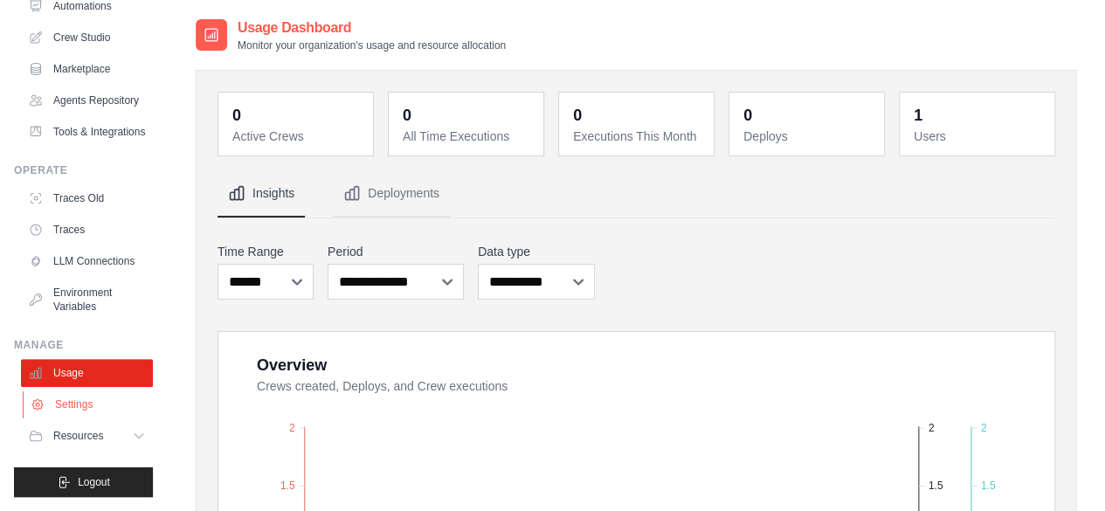
click at [100, 396] on link "Settings" at bounding box center [89, 404] width 132 height 28
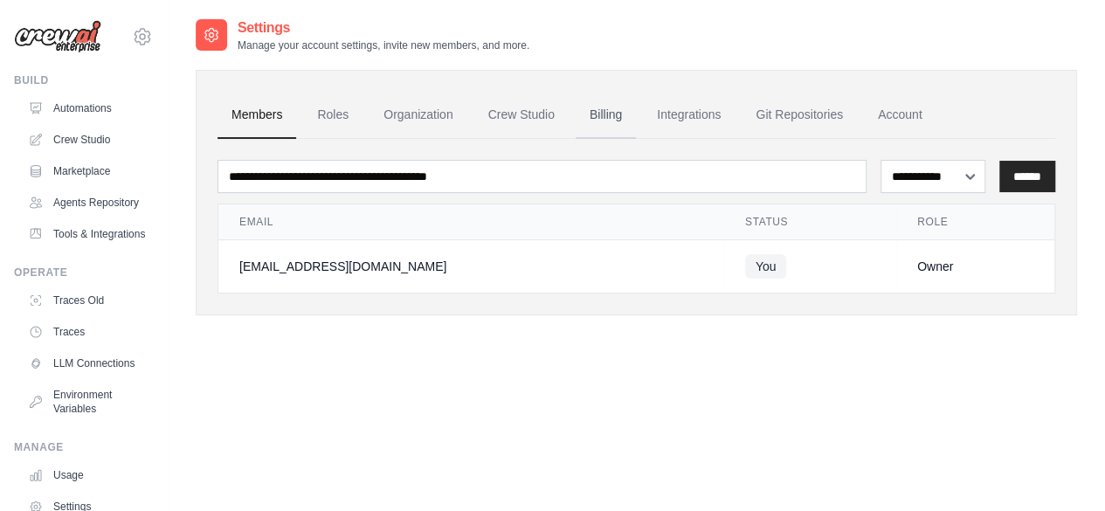
click at [604, 121] on link "Billing" at bounding box center [606, 115] width 60 height 47
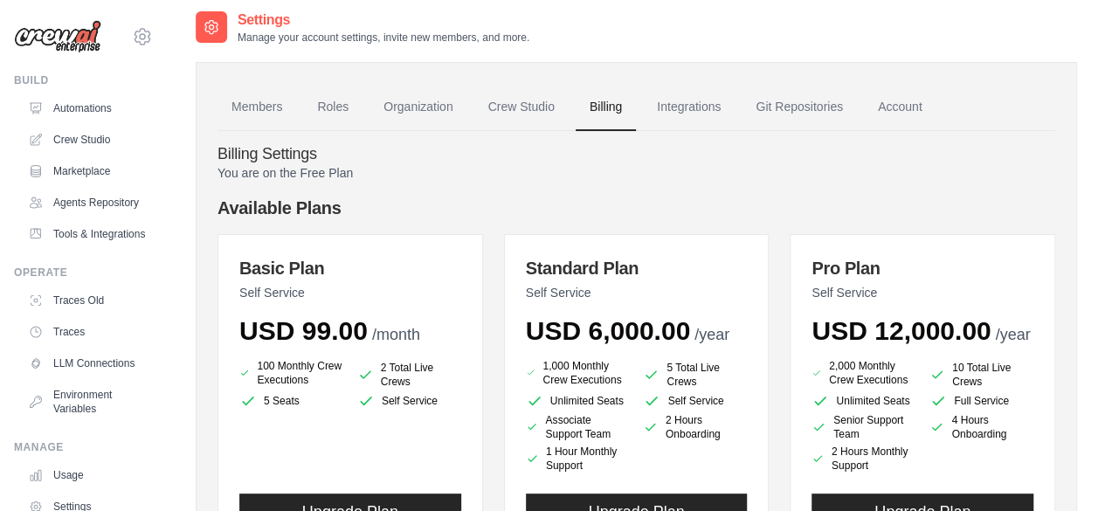
scroll to position [9, 0]
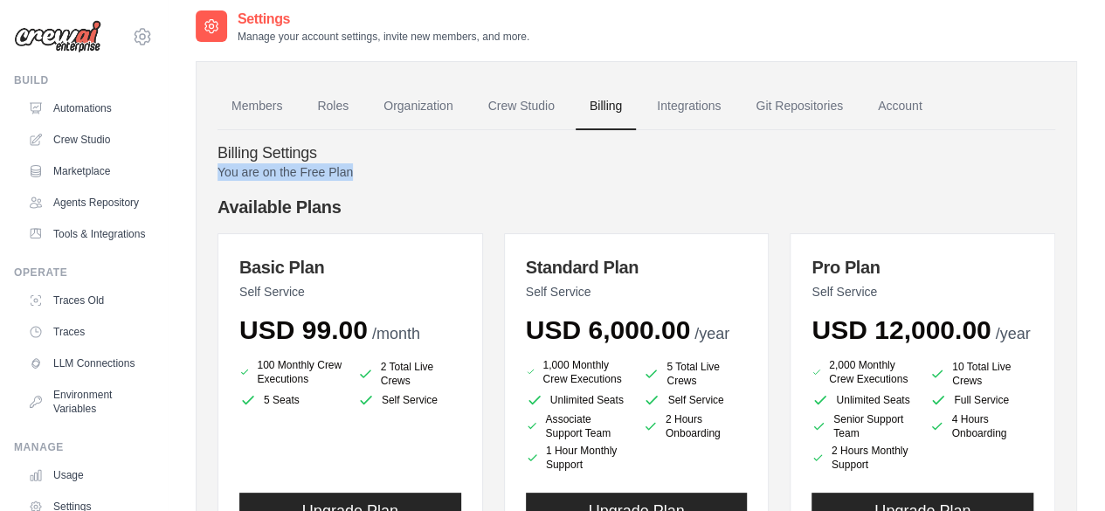
drag, startPoint x: 216, startPoint y: 171, endPoint x: 374, endPoint y: 183, distance: 158.5
click at [374, 183] on div "Members Roles Organization Crew Studio Billing Integrations Git Repositories Ac…" at bounding box center [636, 517] width 881 height 913
click at [456, 170] on p "You are on the Free Plan" at bounding box center [636, 171] width 838 height 17
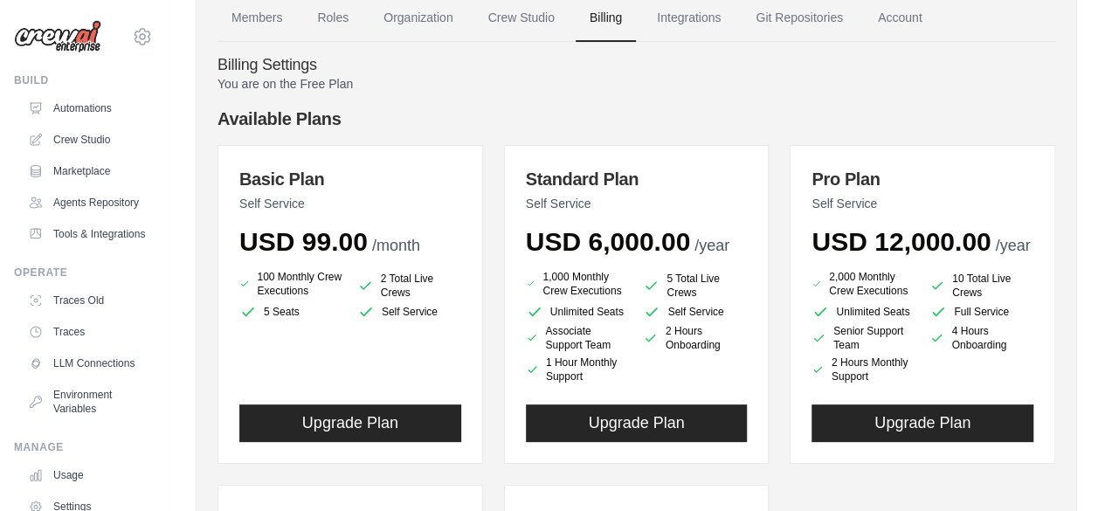
scroll to position [0, 0]
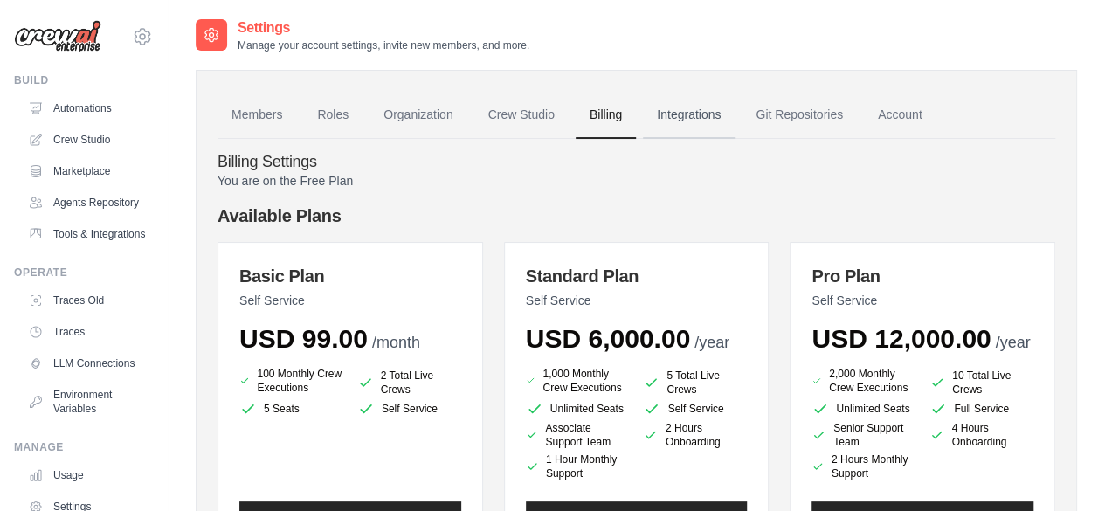
click at [673, 104] on link "Integrations" at bounding box center [689, 115] width 92 height 47
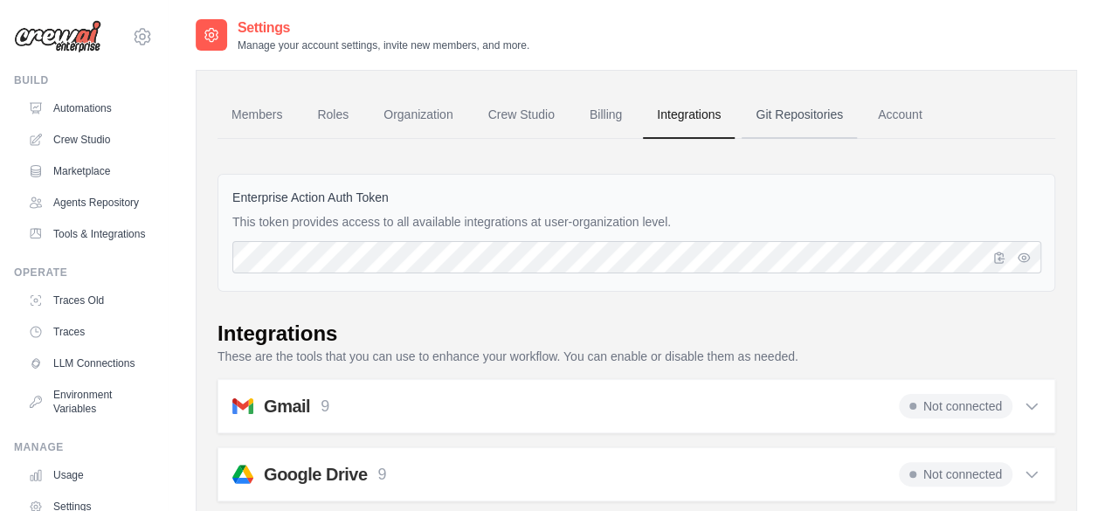
click at [802, 121] on link "Git Repositories" at bounding box center [798, 115] width 115 height 47
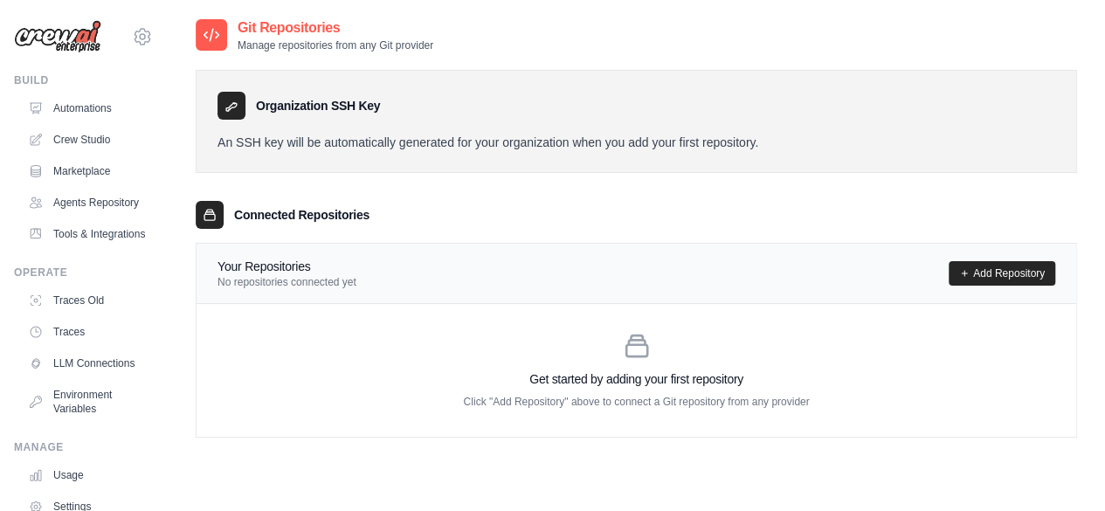
click at [214, 31] on icon at bounding box center [211, 34] width 17 height 17
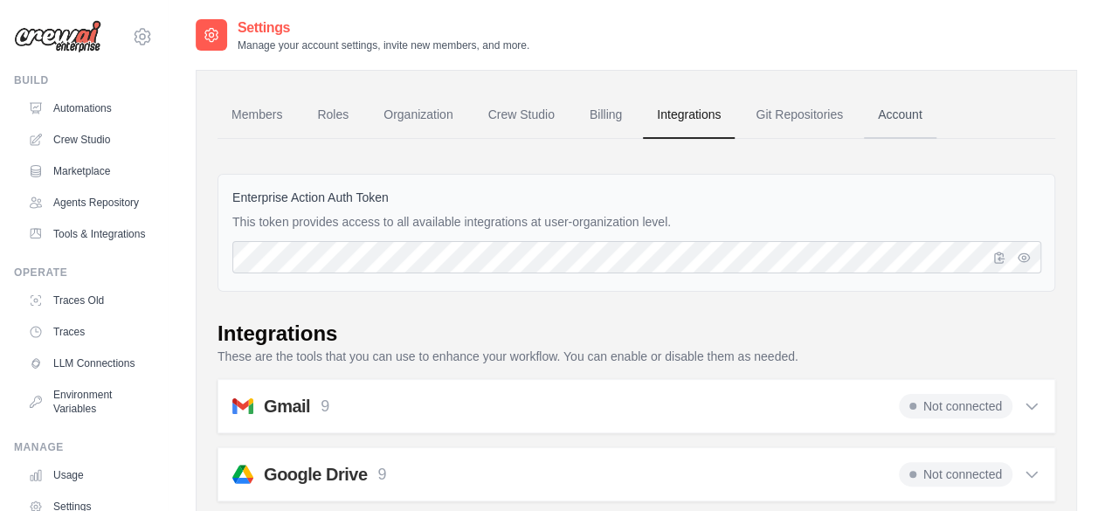
click at [927, 123] on link "Account" at bounding box center [900, 115] width 72 height 47
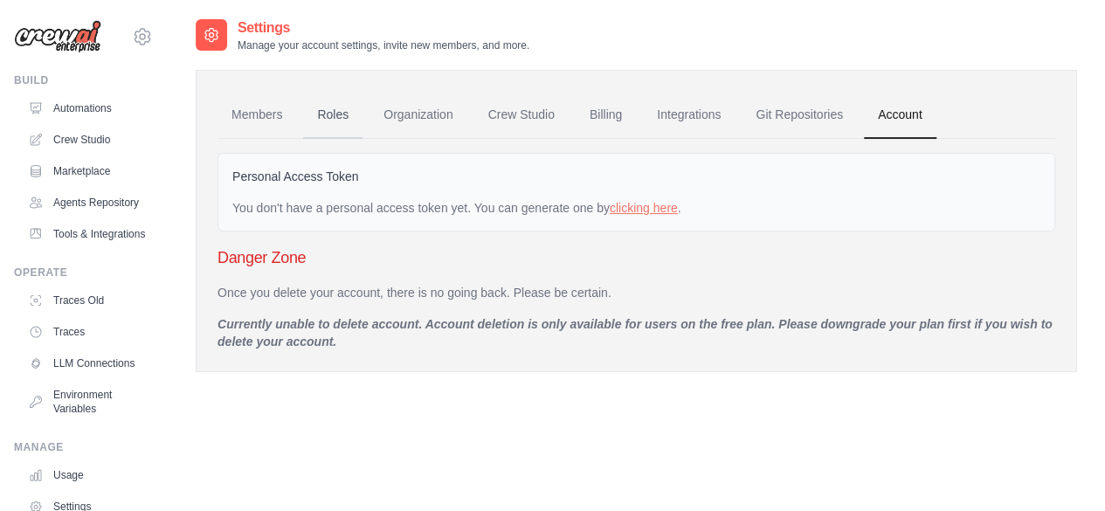
click at [326, 118] on link "Roles" at bounding box center [332, 115] width 59 height 47
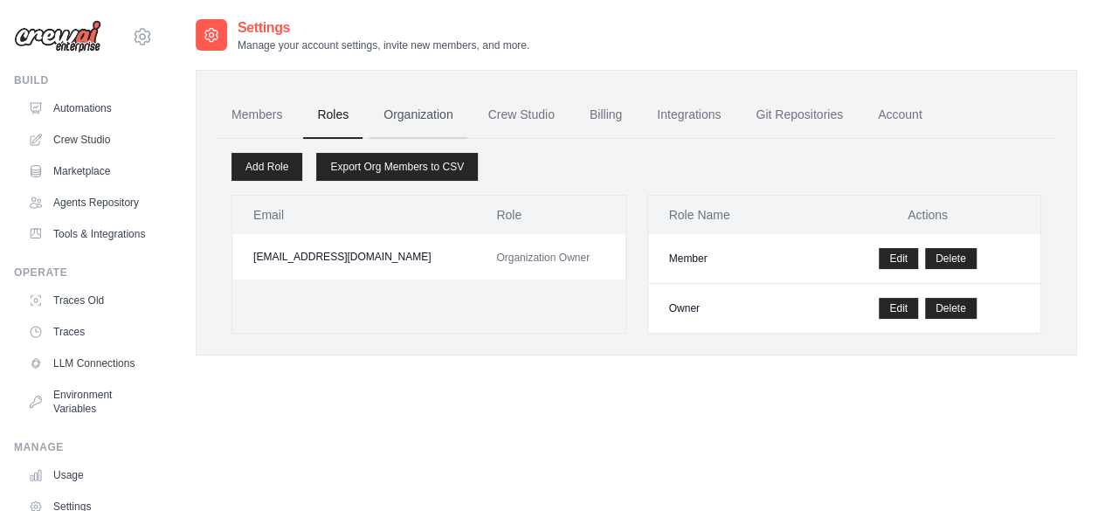
click at [396, 105] on link "Organization" at bounding box center [417, 115] width 97 height 47
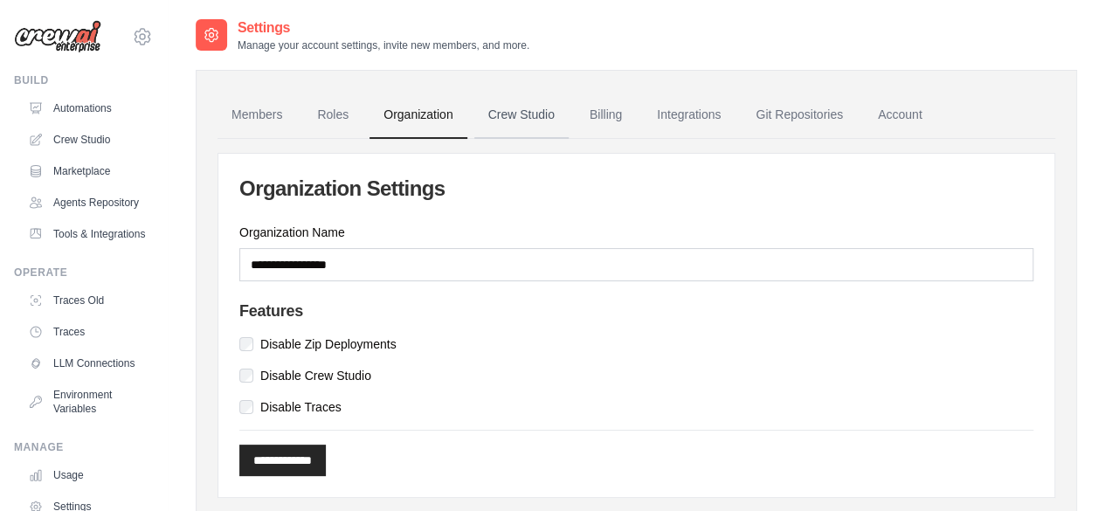
click at [515, 119] on link "Crew Studio" at bounding box center [521, 115] width 94 height 47
